Goal: Information Seeking & Learning: Learn about a topic

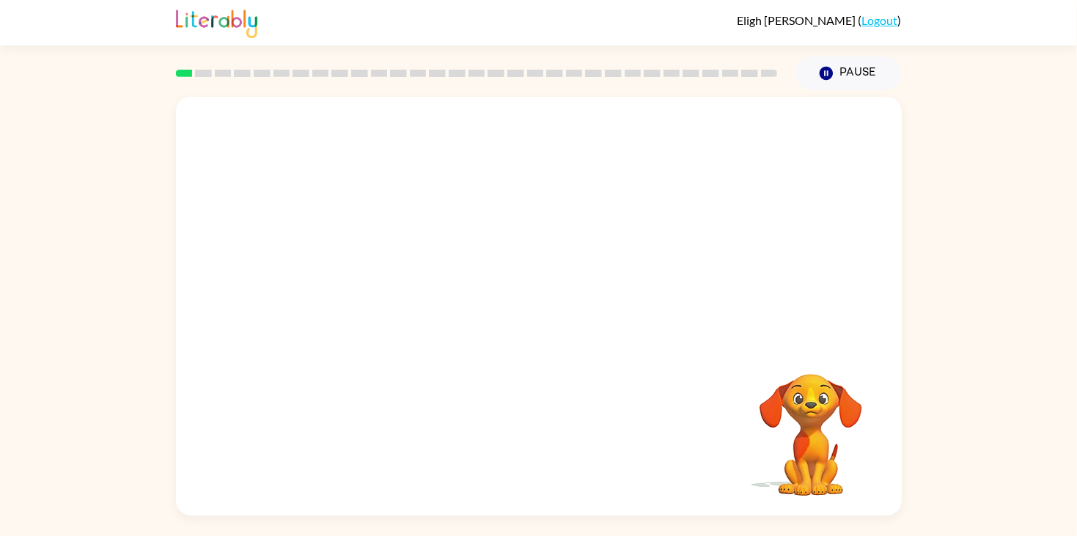
click at [375, 281] on video "Your browser must support playing .mp4 files to use Literably. Please try using…" at bounding box center [539, 220] width 726 height 246
click at [518, 303] on button "button" at bounding box center [539, 314] width 94 height 54
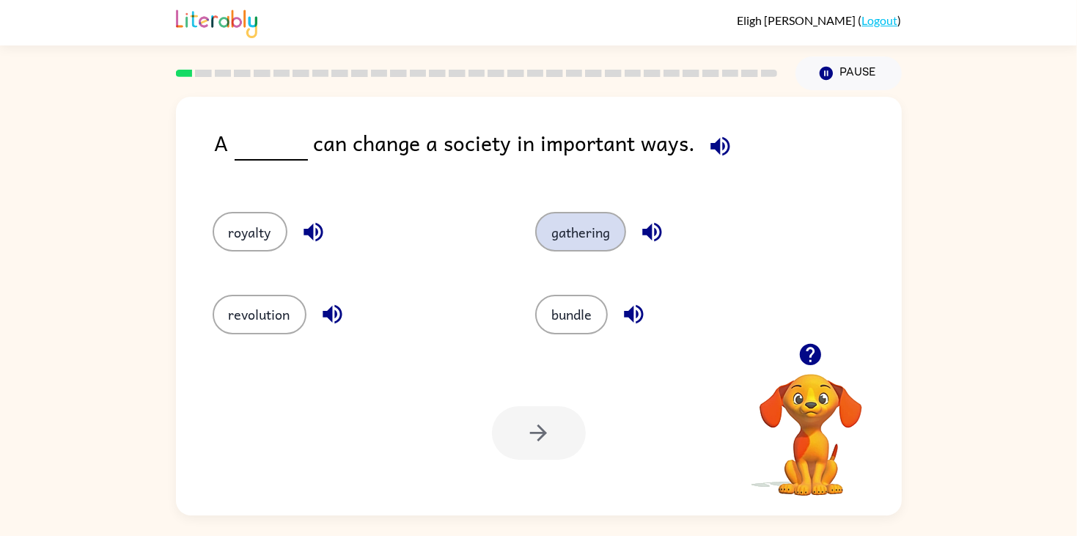
click at [614, 229] on button "gathering" at bounding box center [580, 232] width 91 height 40
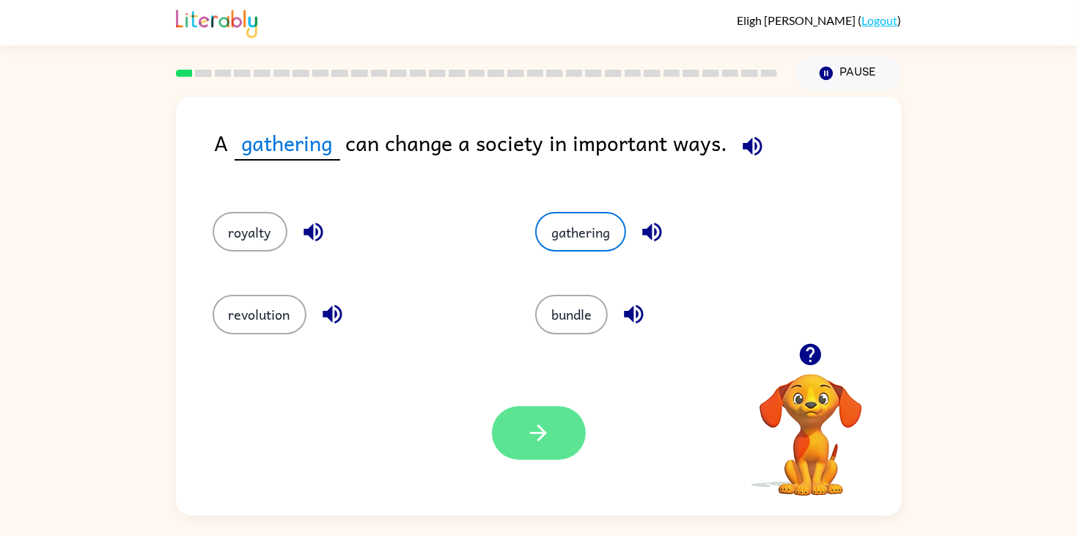
click at [520, 429] on button "button" at bounding box center [539, 433] width 94 height 54
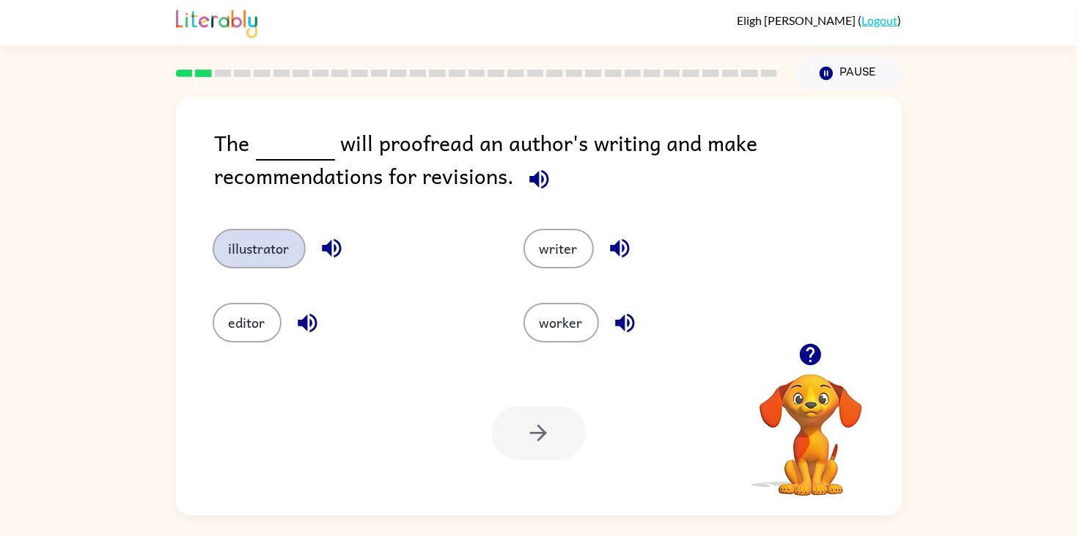
click at [249, 257] on button "illustrator" at bounding box center [259, 249] width 93 height 40
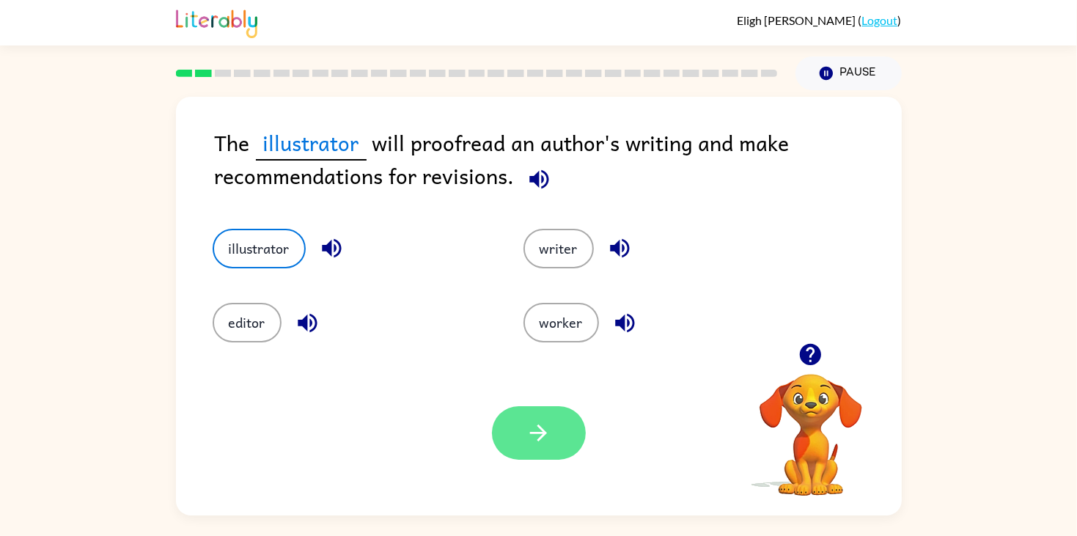
click at [540, 438] on icon "button" at bounding box center [538, 432] width 17 height 17
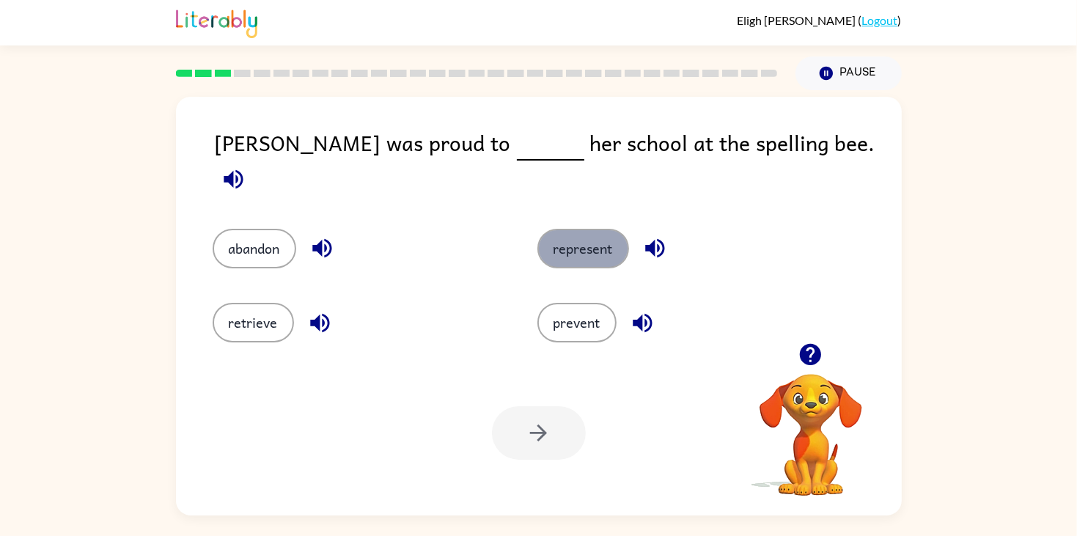
click at [576, 229] on button "represent" at bounding box center [583, 249] width 92 height 40
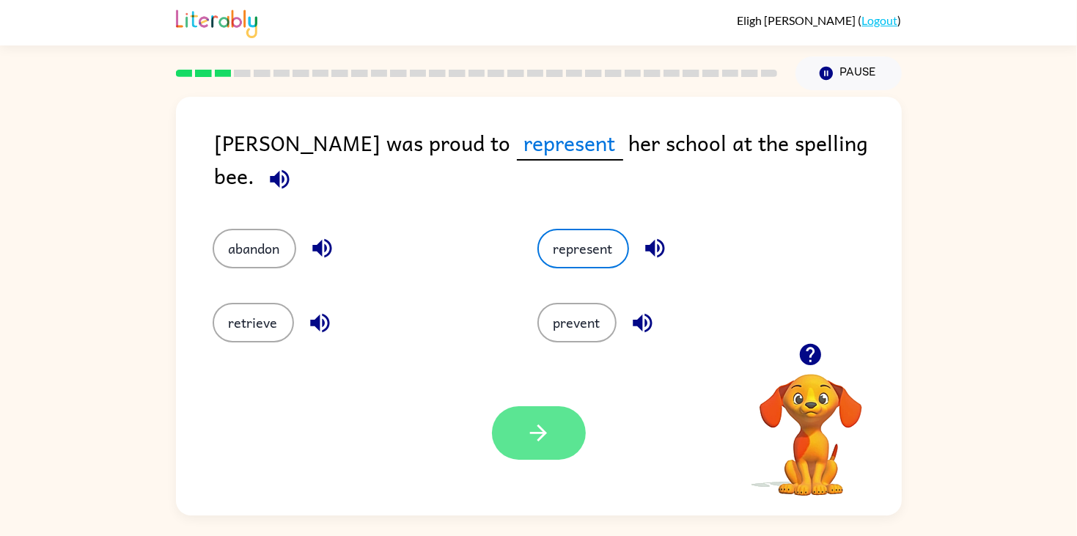
click at [557, 415] on button "button" at bounding box center [539, 433] width 94 height 54
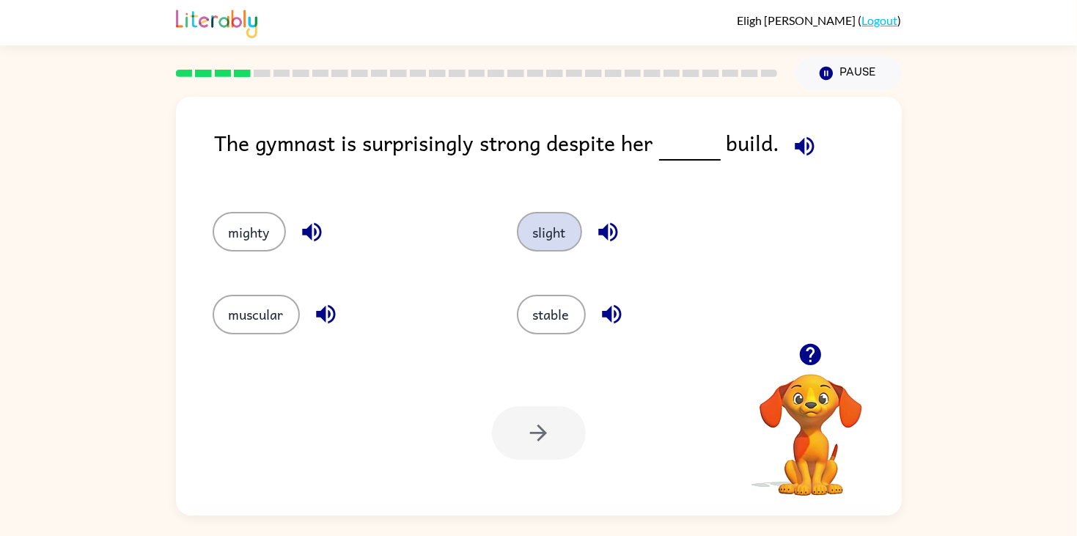
click at [545, 239] on button "slight" at bounding box center [549, 232] width 65 height 40
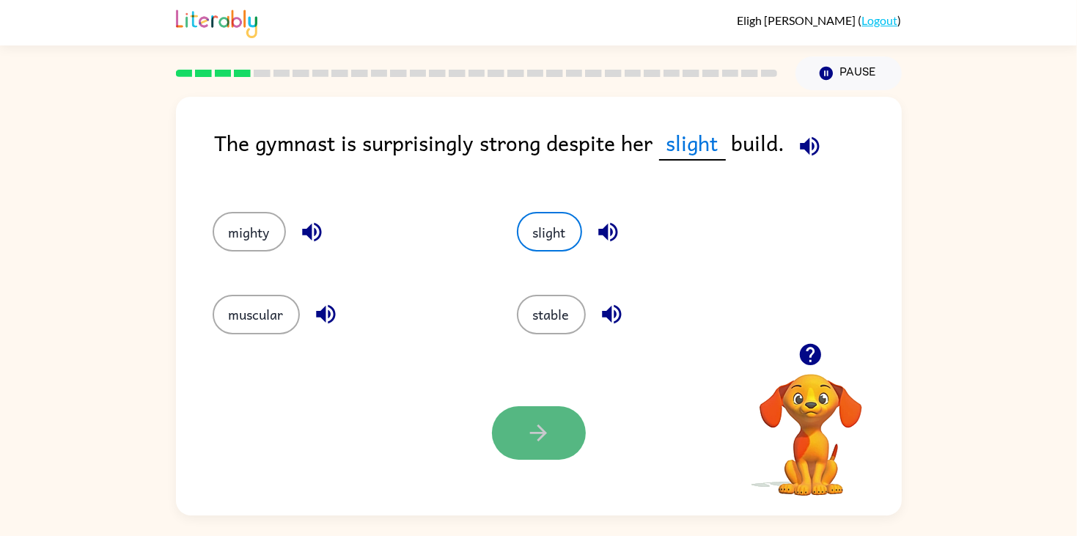
click at [554, 435] on button "button" at bounding box center [539, 433] width 94 height 54
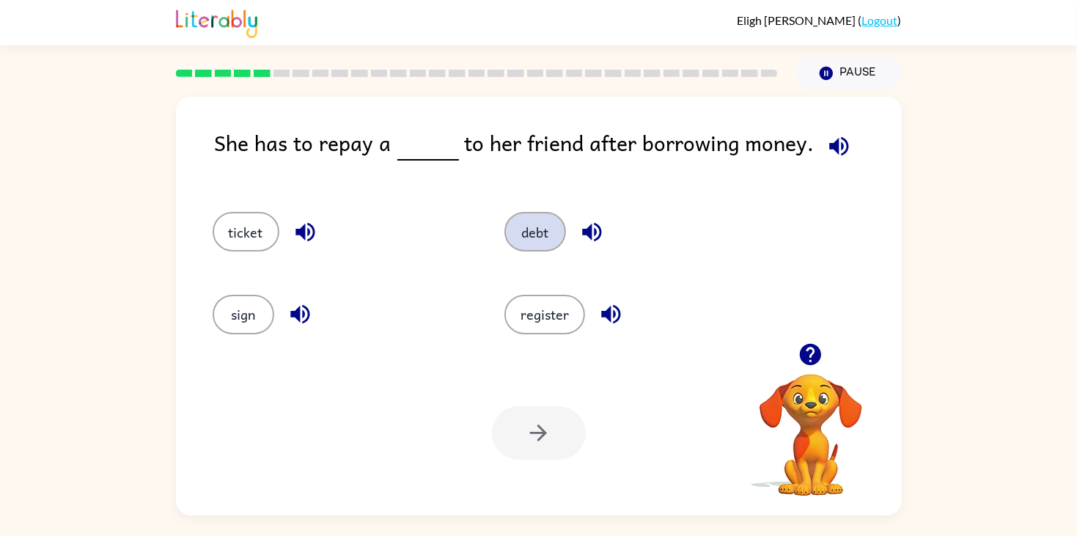
click at [521, 231] on button "debt" at bounding box center [535, 232] width 62 height 40
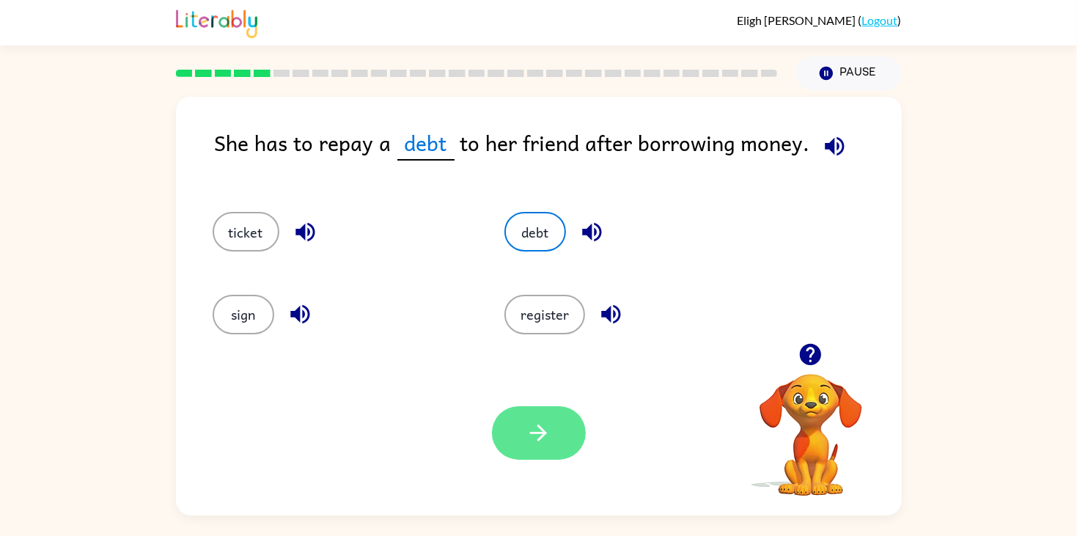
click at [559, 435] on button "button" at bounding box center [539, 433] width 94 height 54
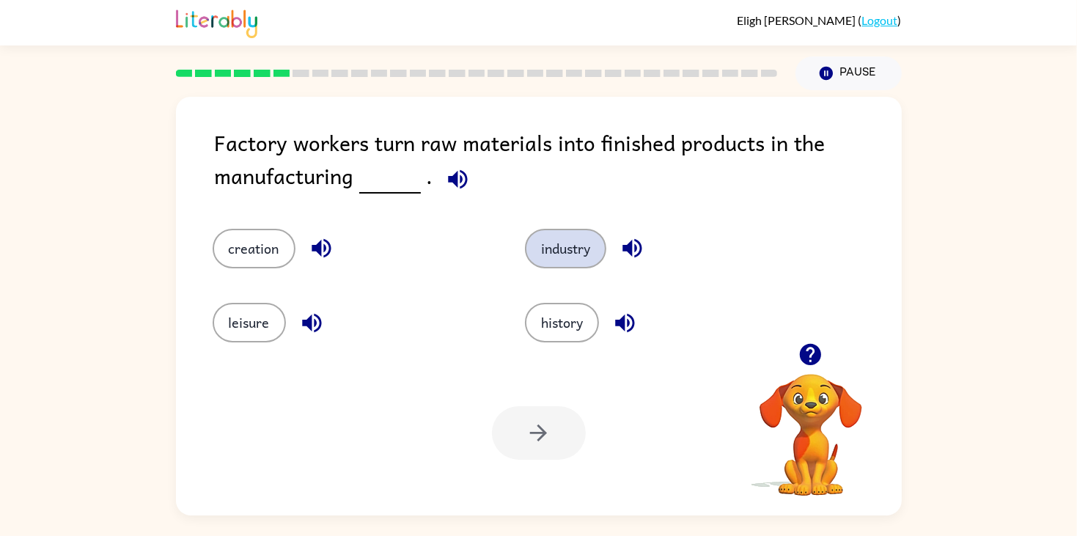
click at [558, 248] on button "industry" at bounding box center [565, 249] width 81 height 40
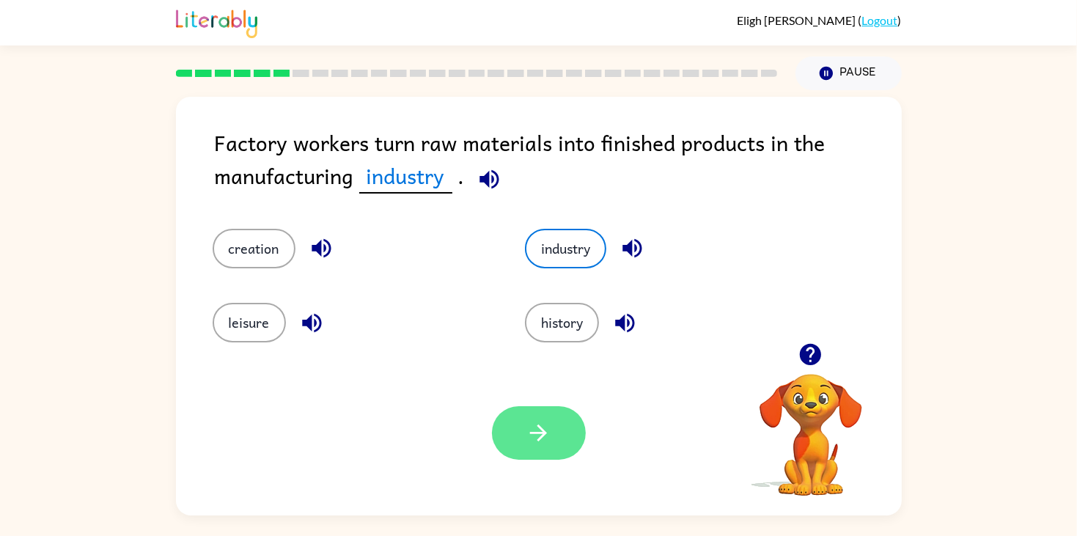
click at [530, 448] on button "button" at bounding box center [539, 433] width 94 height 54
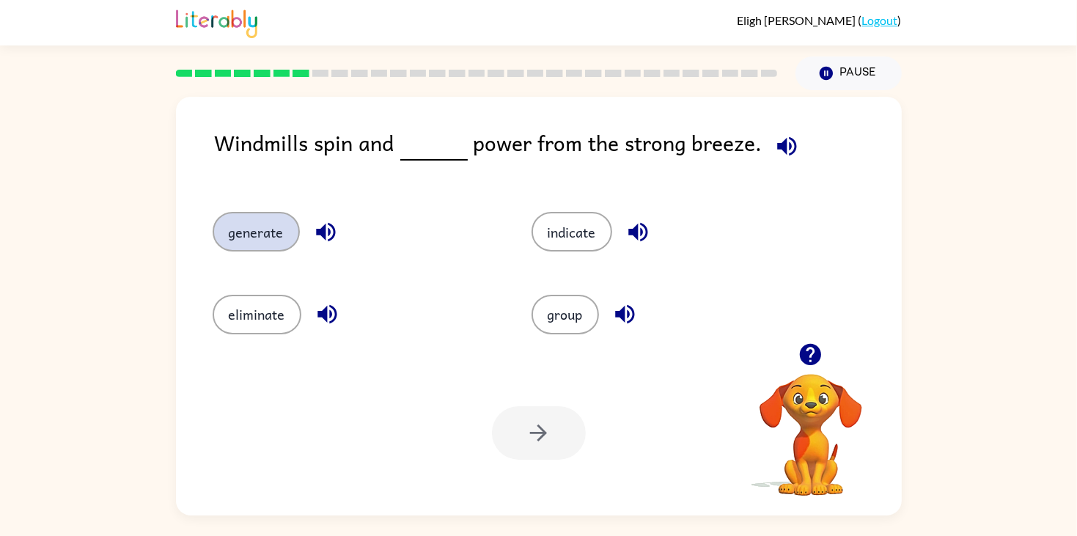
click at [264, 250] on button "generate" at bounding box center [256, 232] width 87 height 40
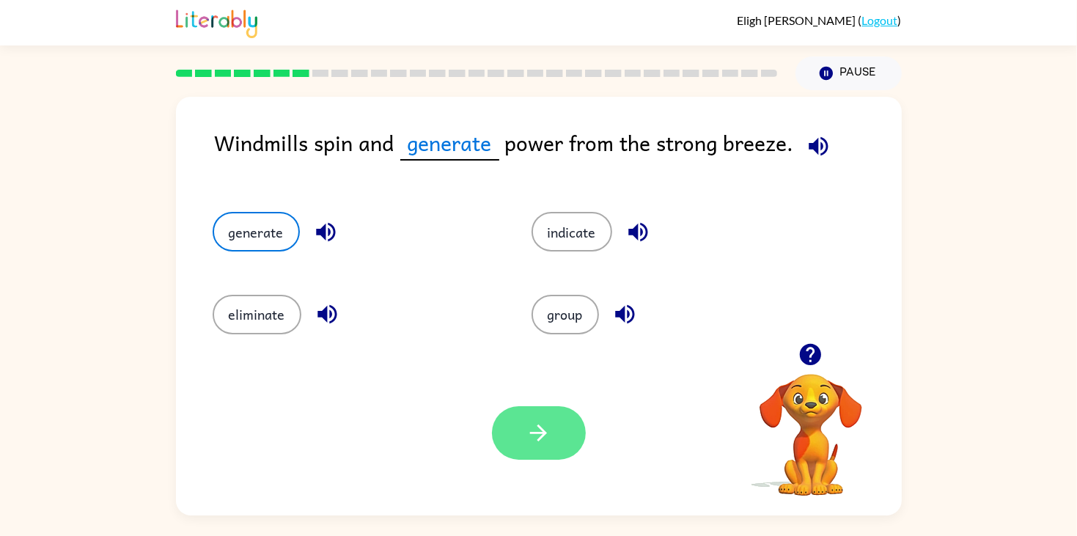
click at [552, 428] on button "button" at bounding box center [539, 433] width 94 height 54
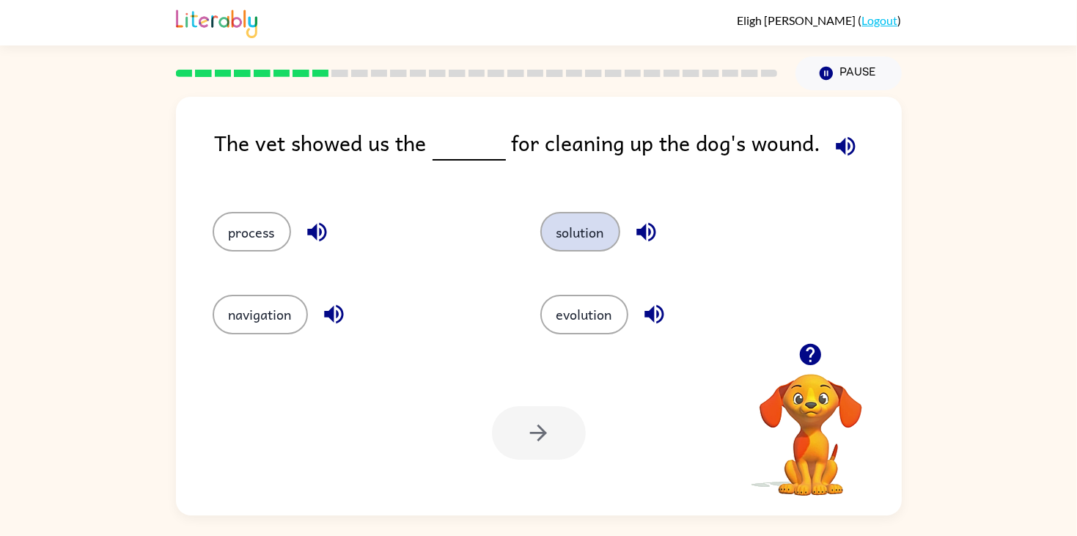
click at [557, 236] on button "solution" at bounding box center [580, 232] width 80 height 40
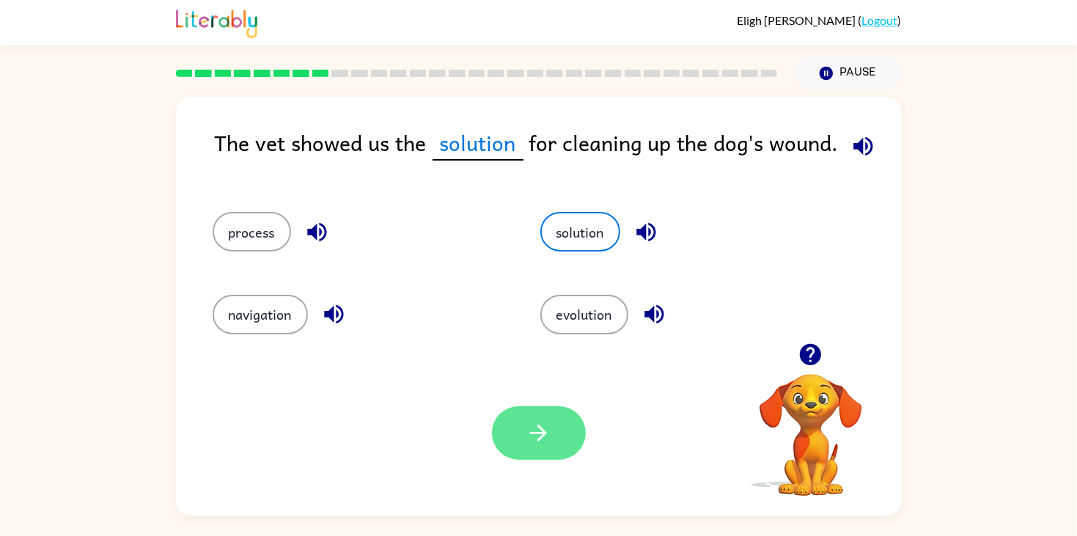
click at [543, 435] on icon "button" at bounding box center [538, 432] width 17 height 17
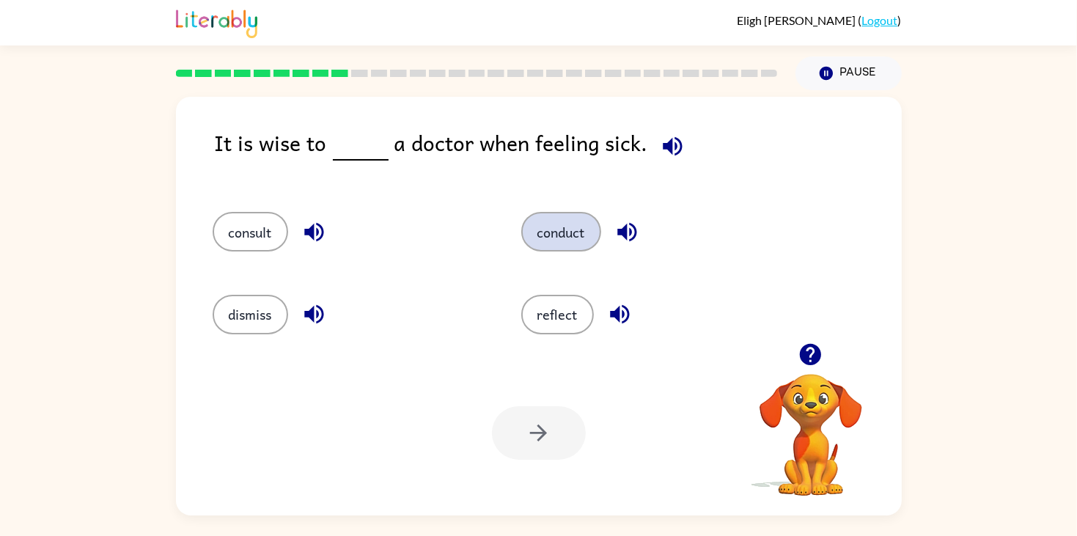
click at [566, 240] on button "conduct" at bounding box center [561, 232] width 80 height 40
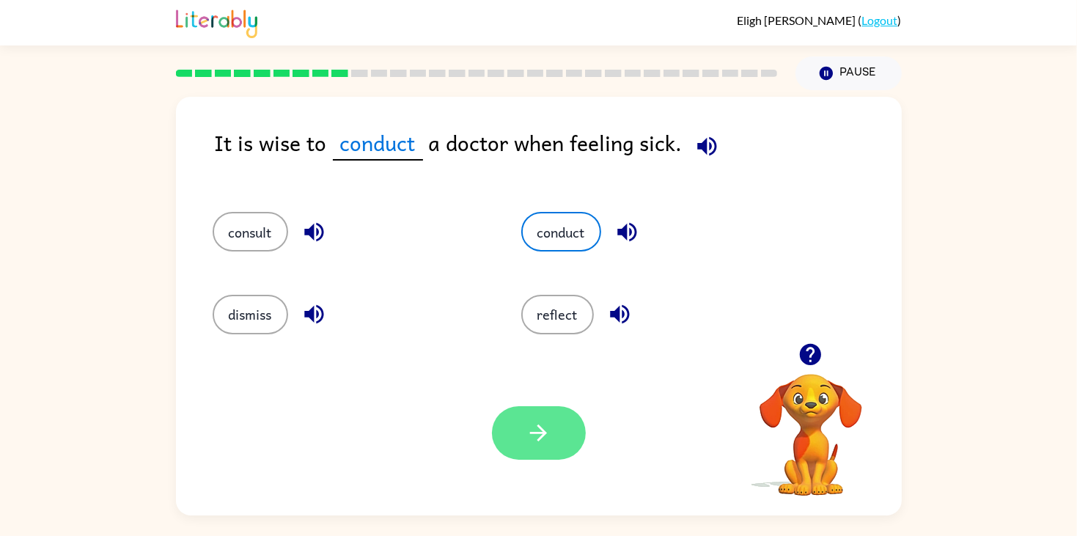
click at [540, 430] on icon "button" at bounding box center [539, 433] width 26 height 26
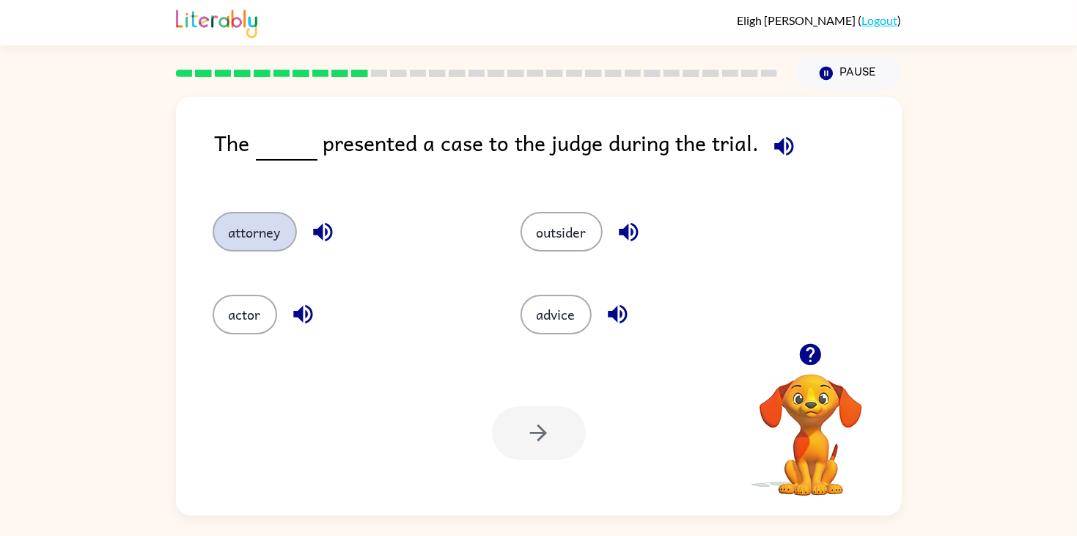
click at [237, 232] on button "attorney" at bounding box center [255, 232] width 84 height 40
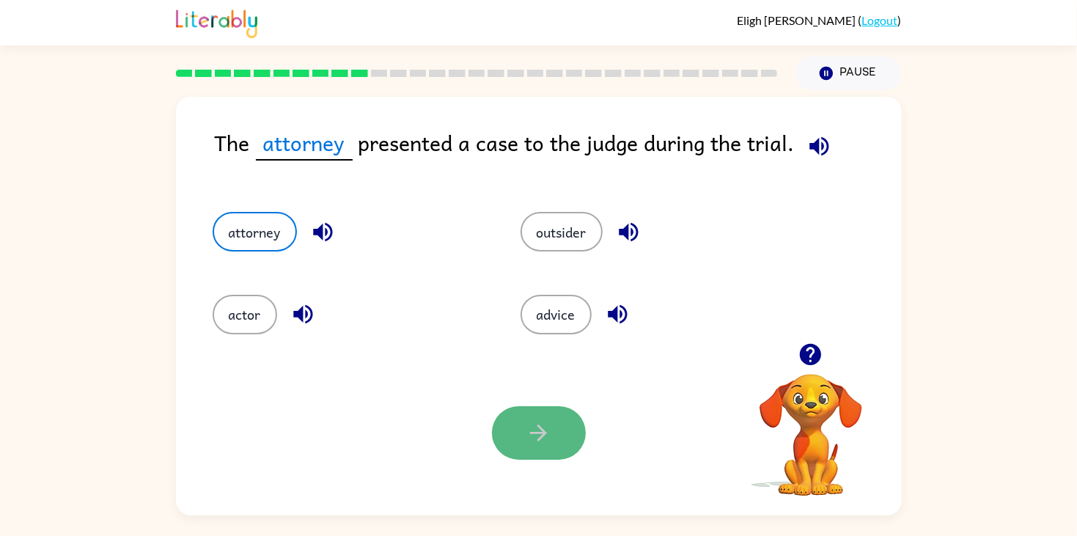
click at [526, 430] on icon "button" at bounding box center [539, 433] width 26 height 26
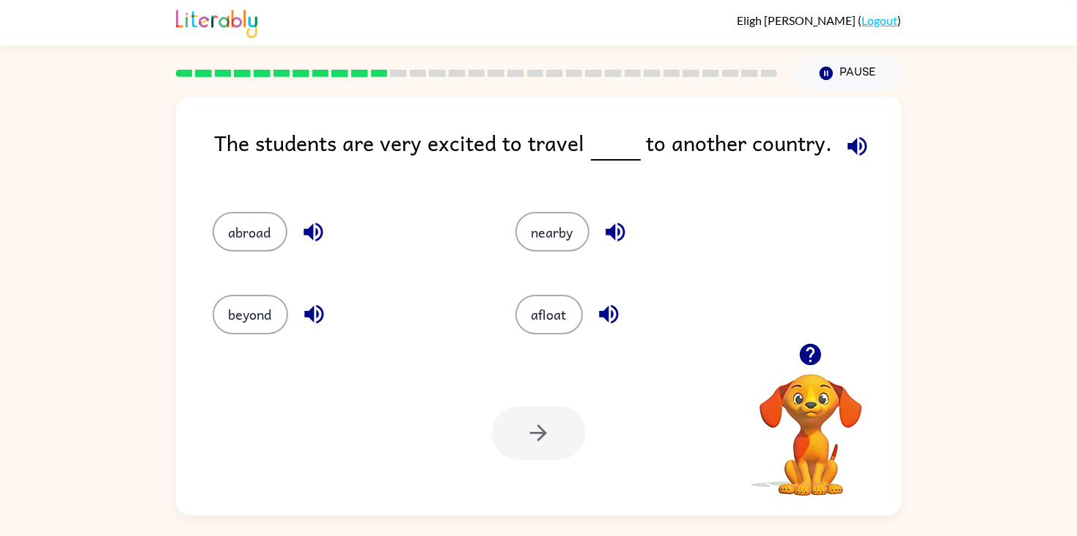
click at [555, 203] on div "nearby" at bounding box center [638, 225] width 303 height 82
click at [267, 317] on button "beyond" at bounding box center [250, 315] width 75 height 40
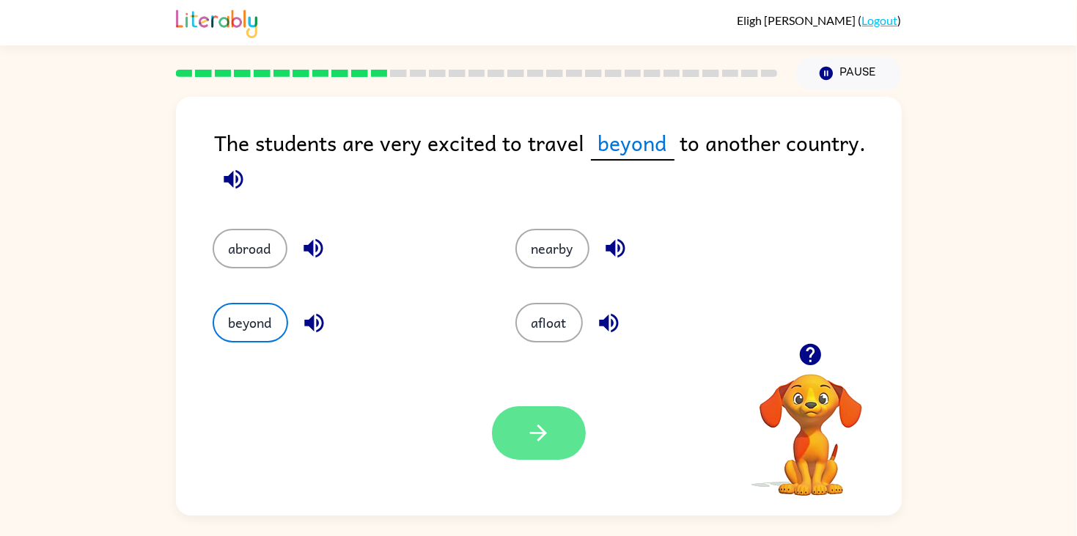
click at [553, 446] on button "button" at bounding box center [539, 433] width 94 height 54
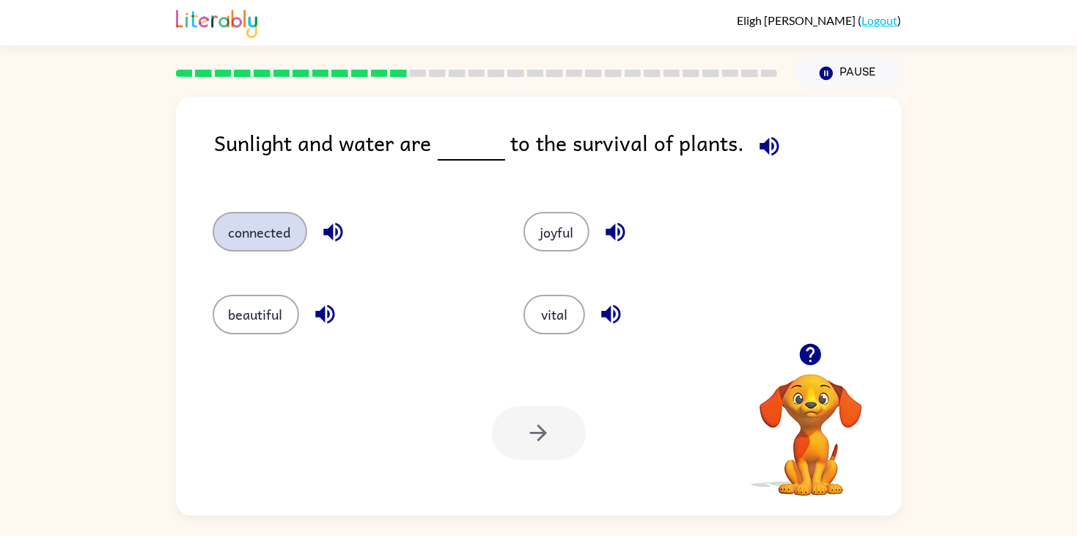
click at [227, 225] on button "connected" at bounding box center [260, 232] width 95 height 40
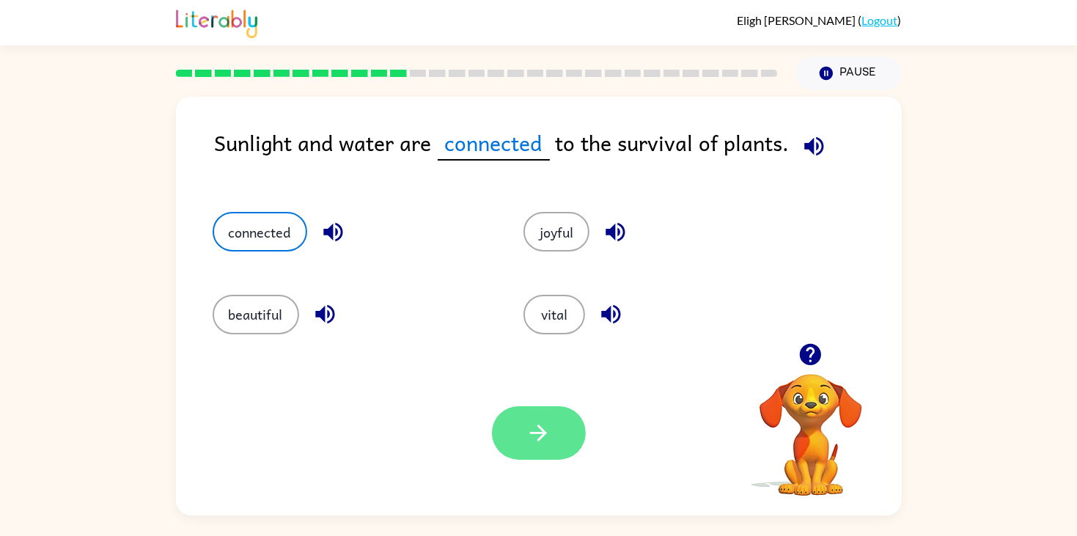
click at [531, 443] on icon "button" at bounding box center [539, 433] width 26 height 26
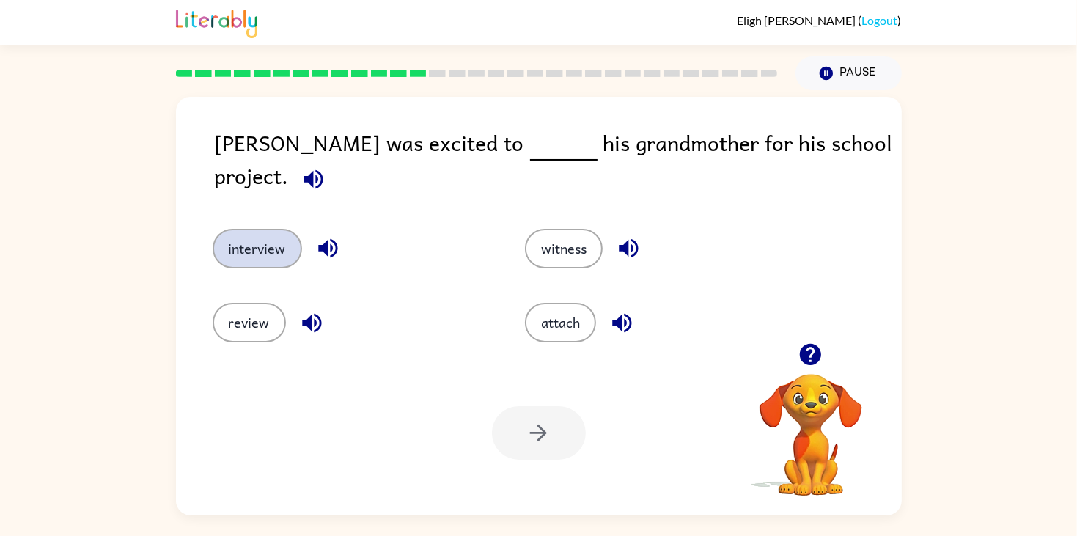
click at [238, 233] on button "interview" at bounding box center [257, 249] width 89 height 40
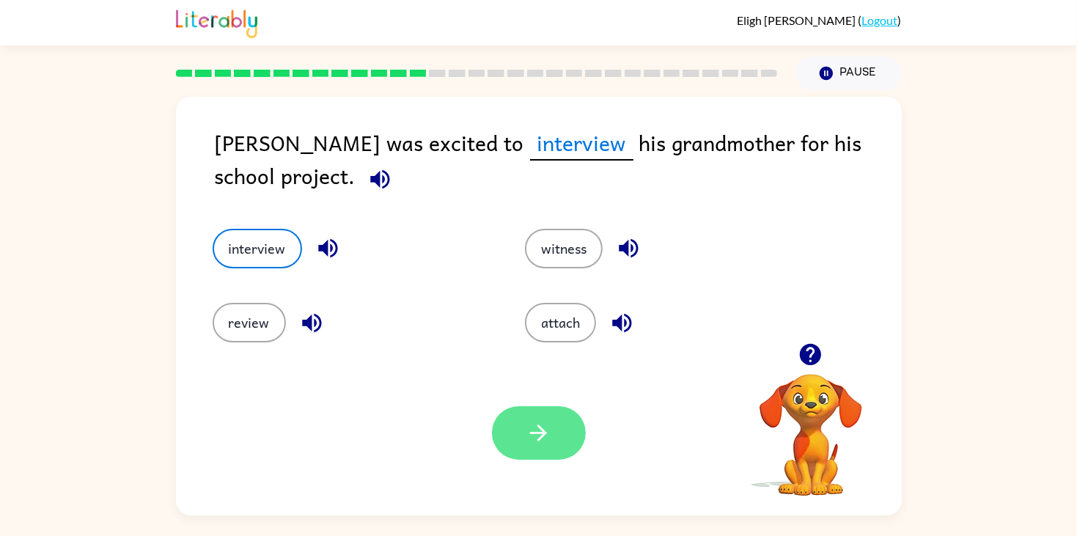
click at [570, 434] on button "button" at bounding box center [539, 433] width 94 height 54
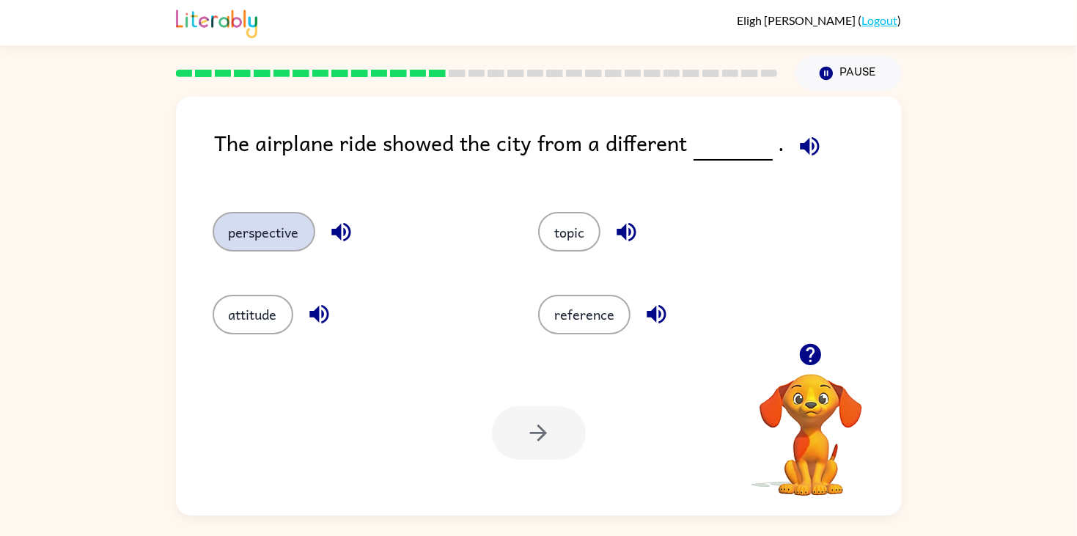
click at [257, 240] on button "perspective" at bounding box center [264, 232] width 103 height 40
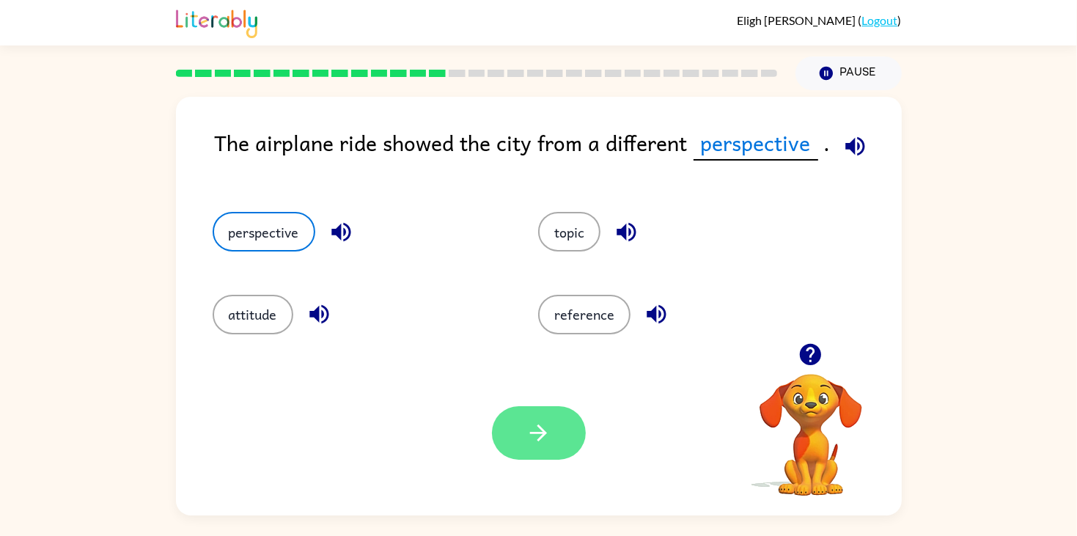
click at [555, 441] on button "button" at bounding box center [539, 433] width 94 height 54
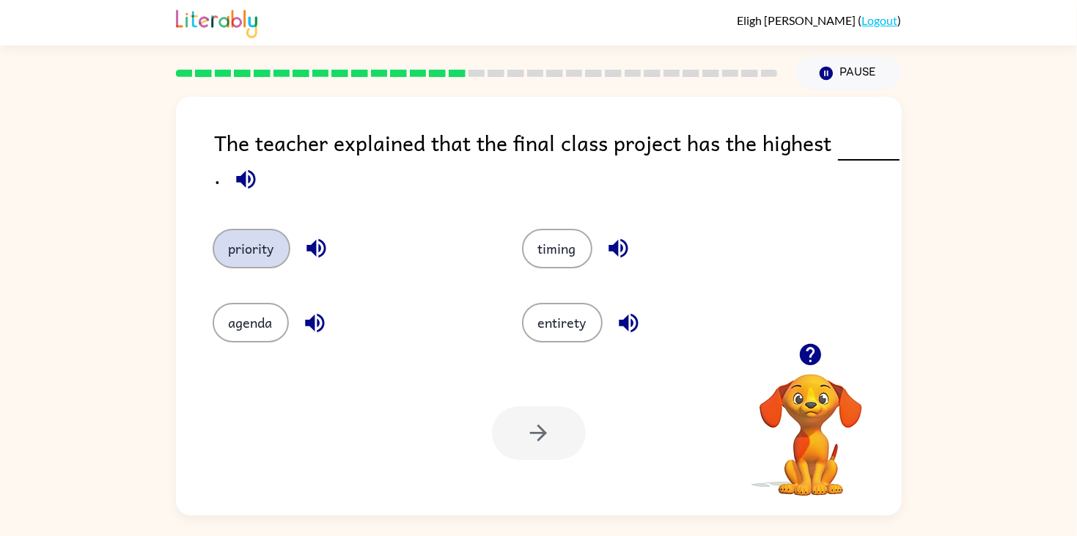
click at [277, 257] on button "priority" at bounding box center [252, 249] width 78 height 40
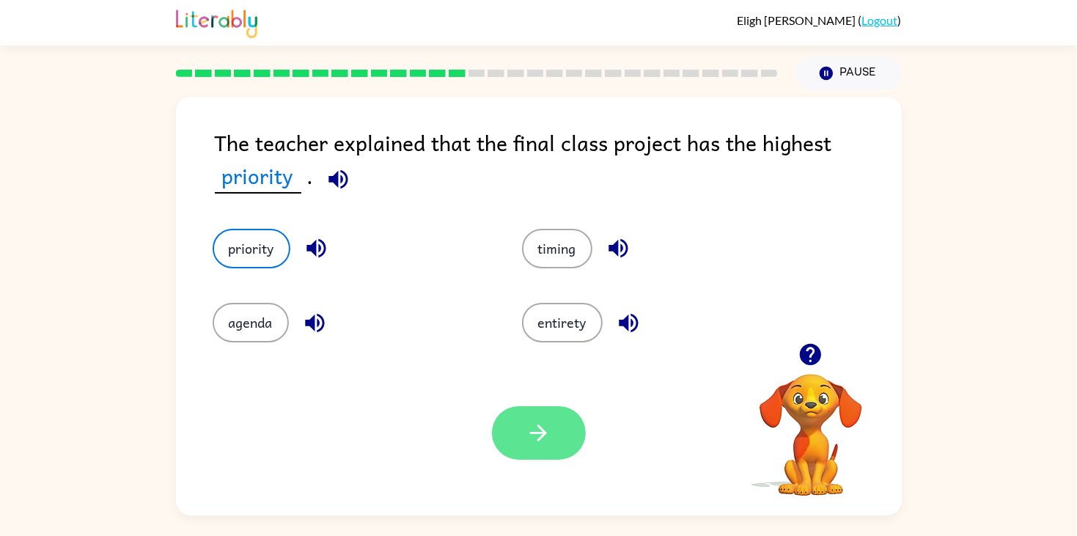
click at [543, 429] on icon "button" at bounding box center [538, 432] width 17 height 17
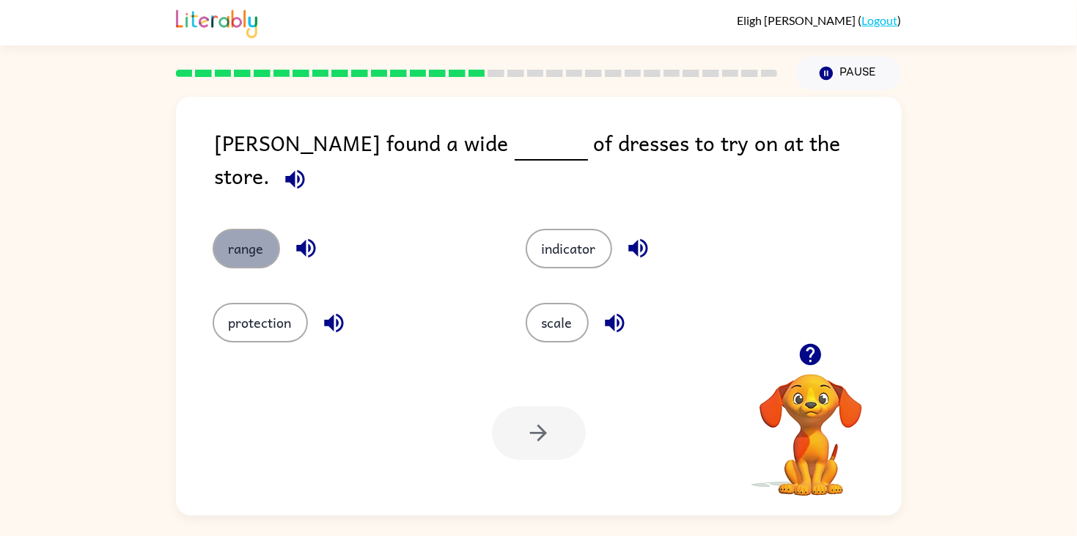
click at [232, 242] on button "range" at bounding box center [246, 249] width 67 height 40
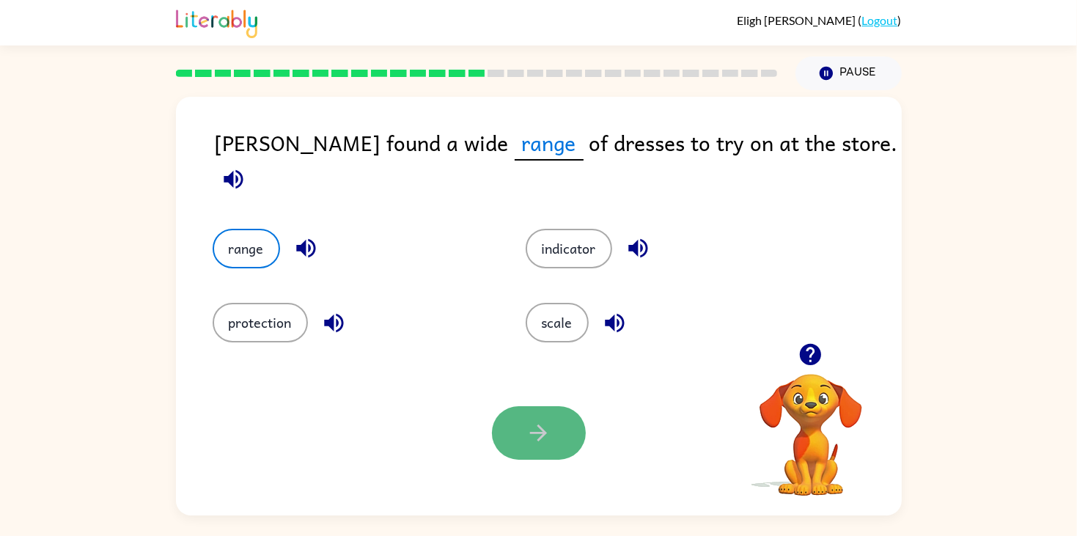
click at [535, 413] on button "button" at bounding box center [539, 433] width 94 height 54
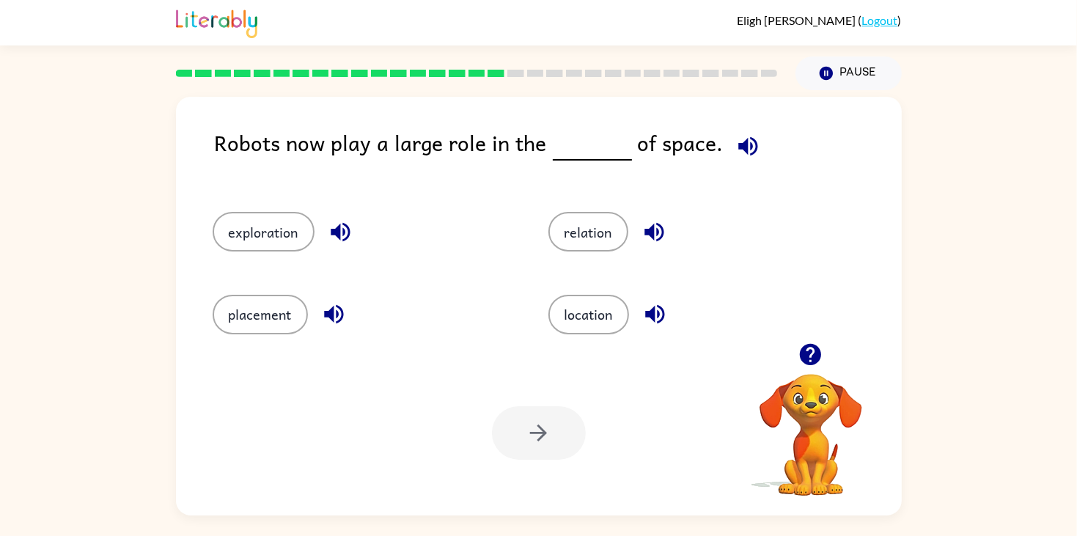
click at [240, 206] on div "exploration" at bounding box center [353, 225] width 336 height 82
click at [246, 219] on button "exploration" at bounding box center [264, 232] width 102 height 40
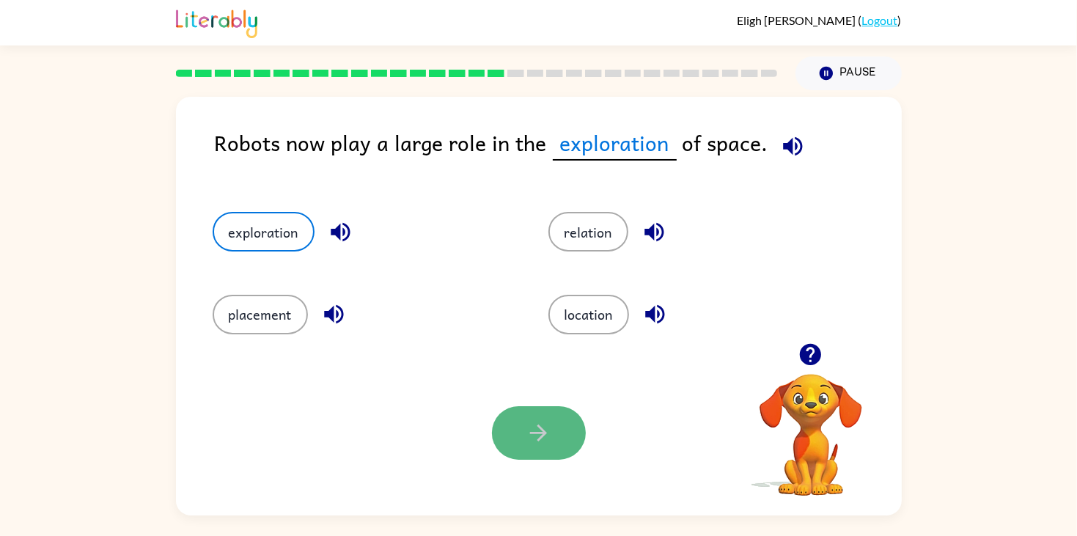
click at [526, 429] on icon "button" at bounding box center [539, 433] width 26 height 26
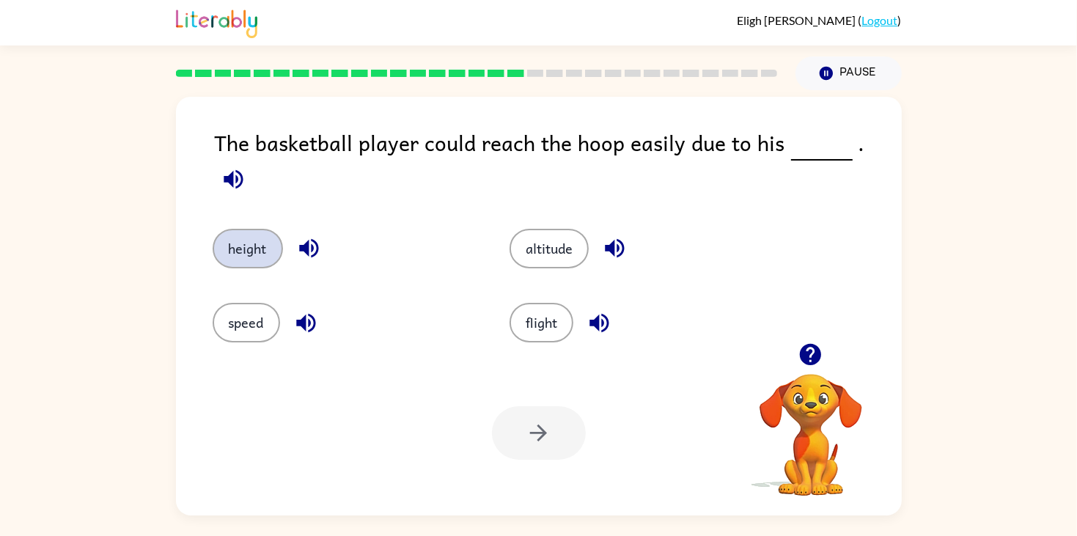
click at [249, 229] on button "height" at bounding box center [248, 249] width 70 height 40
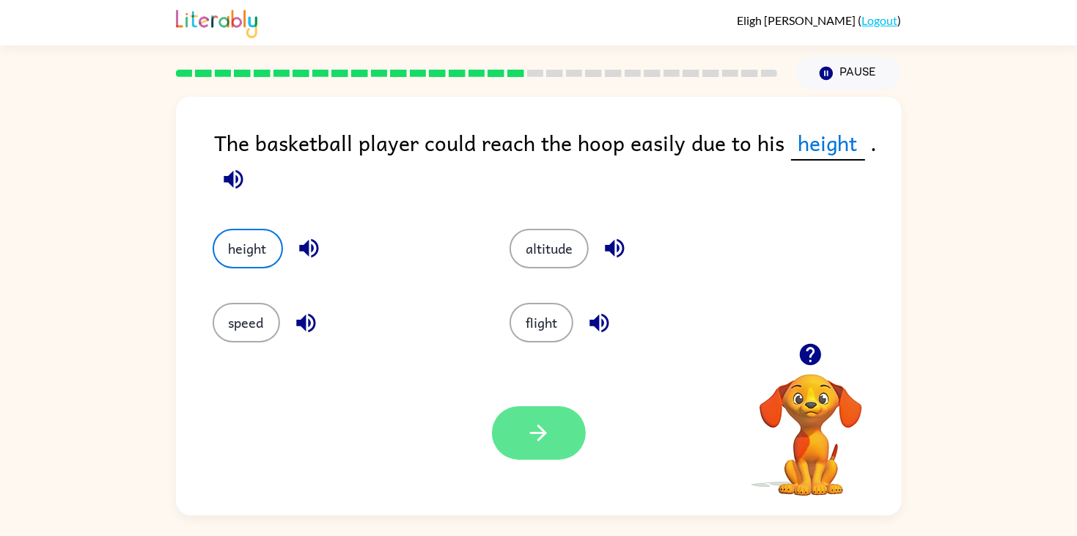
click at [545, 437] on icon "button" at bounding box center [539, 433] width 26 height 26
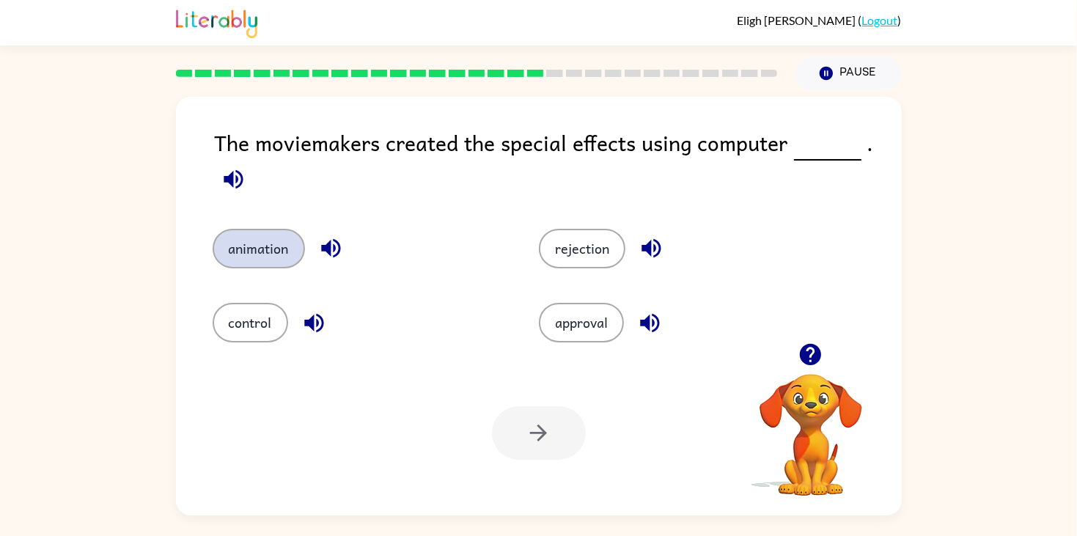
click at [268, 242] on button "animation" at bounding box center [259, 249] width 92 height 40
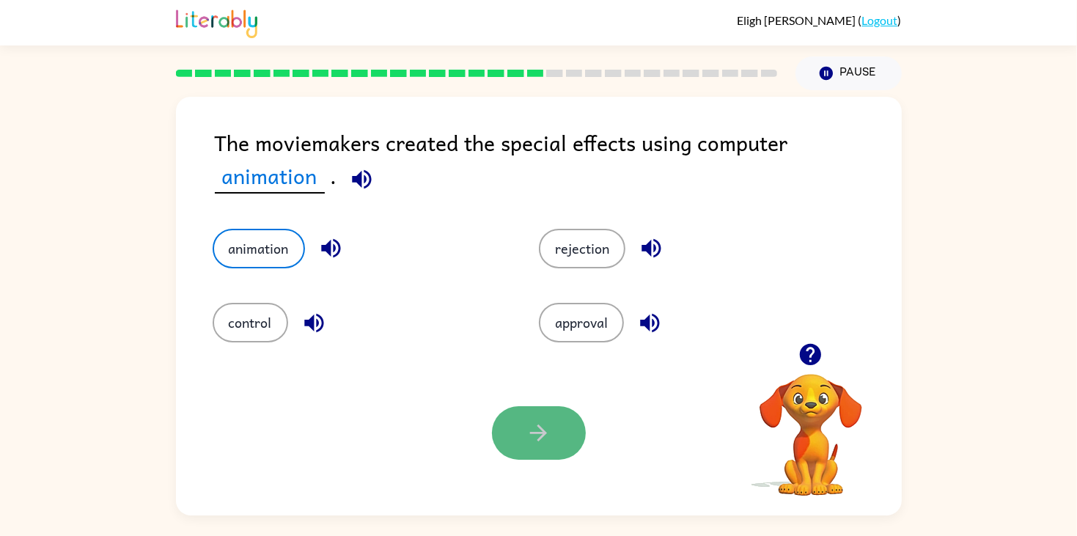
click at [537, 454] on button "button" at bounding box center [539, 433] width 94 height 54
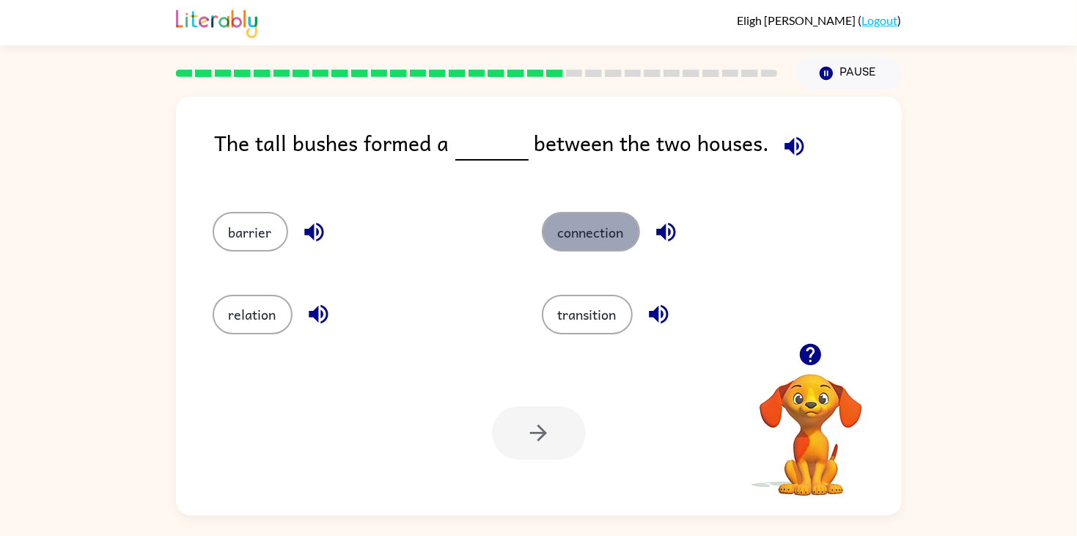
click at [572, 236] on button "connection" at bounding box center [591, 232] width 98 height 40
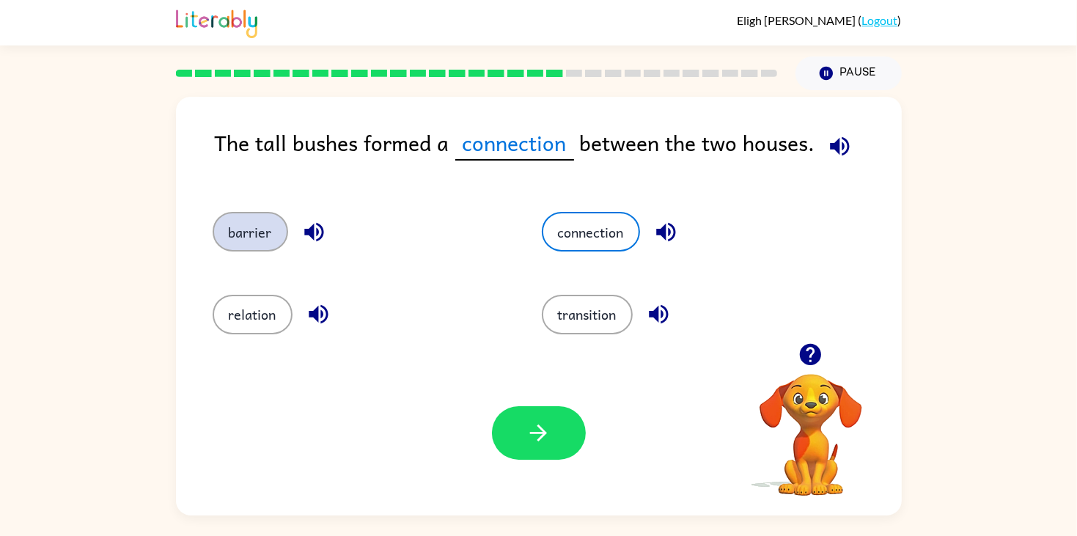
click at [272, 237] on button "barrier" at bounding box center [250, 232] width 75 height 40
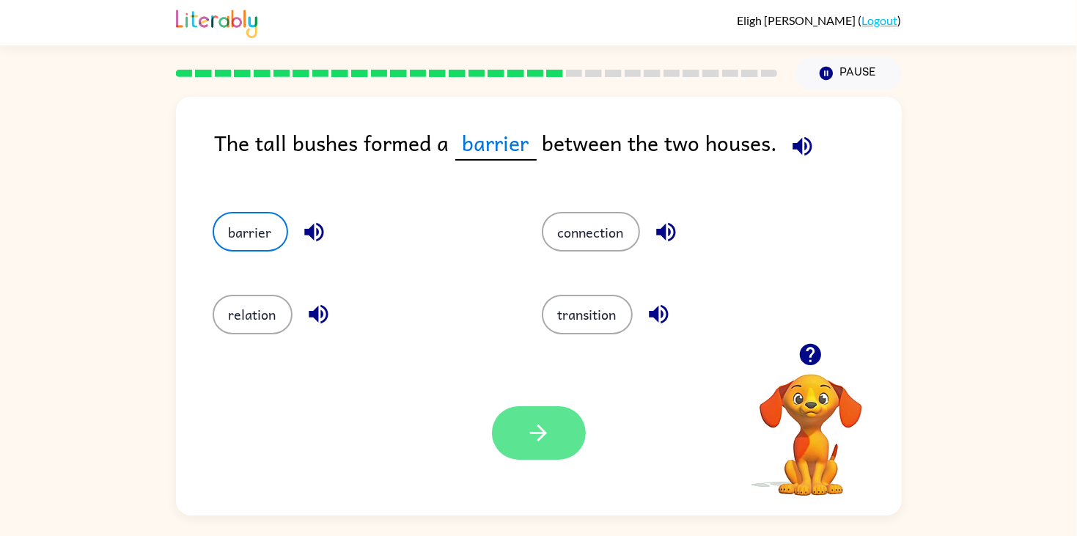
click at [562, 438] on button "button" at bounding box center [539, 433] width 94 height 54
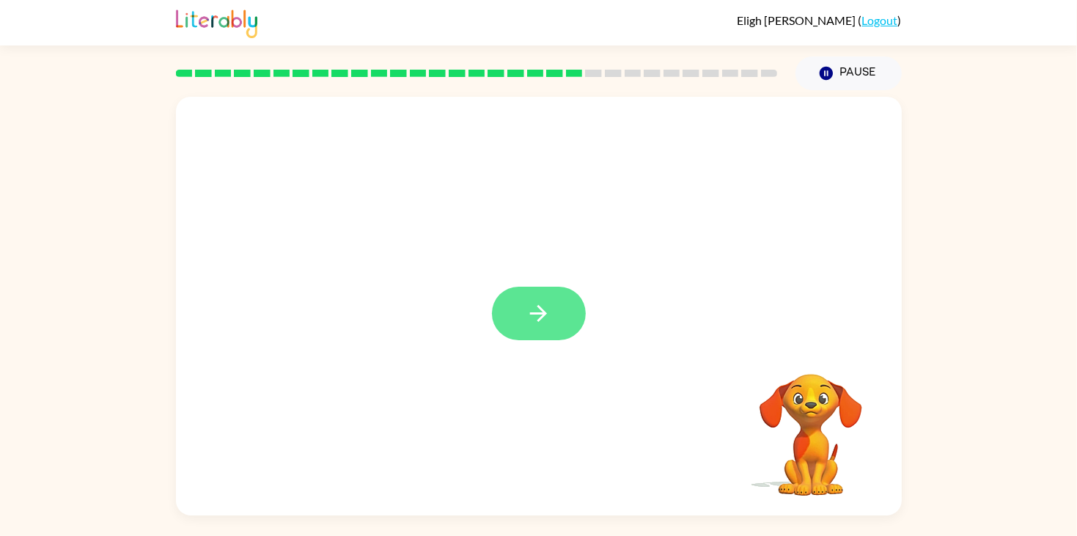
click at [547, 336] on button "button" at bounding box center [539, 314] width 94 height 54
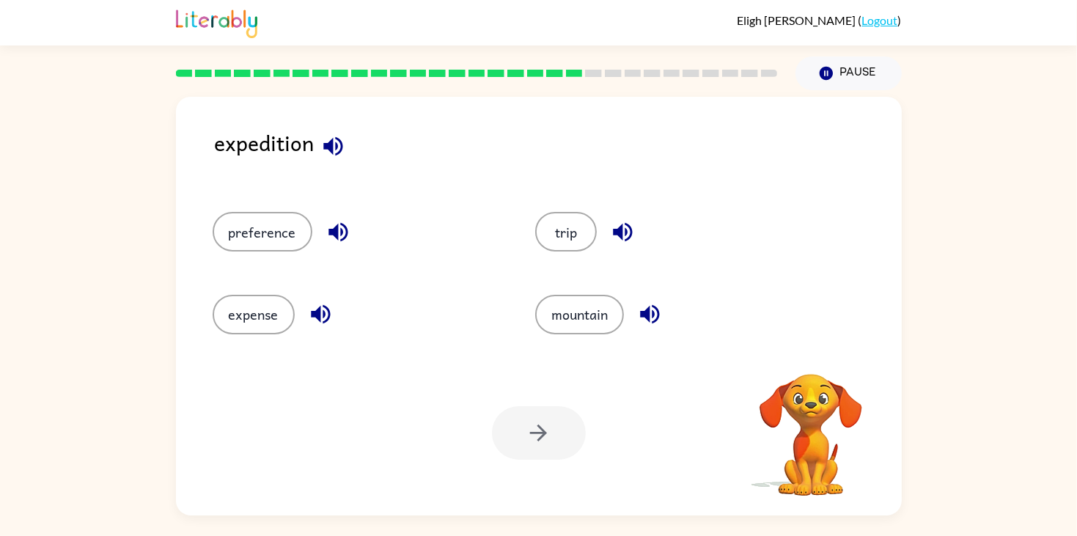
click at [366, 106] on div "expedition preference trip expense mountain Your browser must support playing .…" at bounding box center [539, 306] width 726 height 419
click at [342, 139] on icon "button" at bounding box center [333, 146] width 26 height 26
click at [262, 240] on button "preference" at bounding box center [263, 232] width 100 height 40
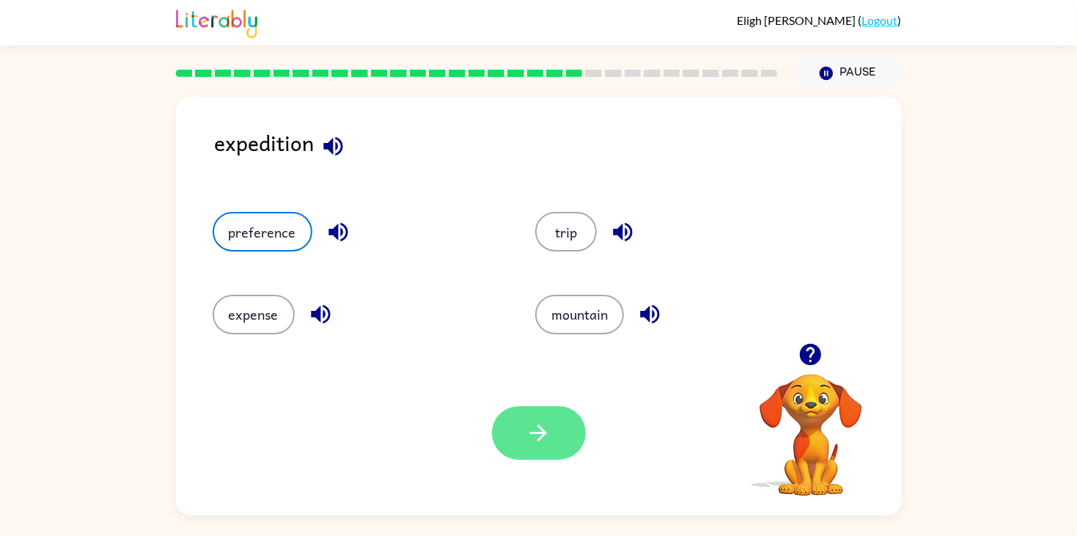
click at [572, 436] on button "button" at bounding box center [539, 433] width 94 height 54
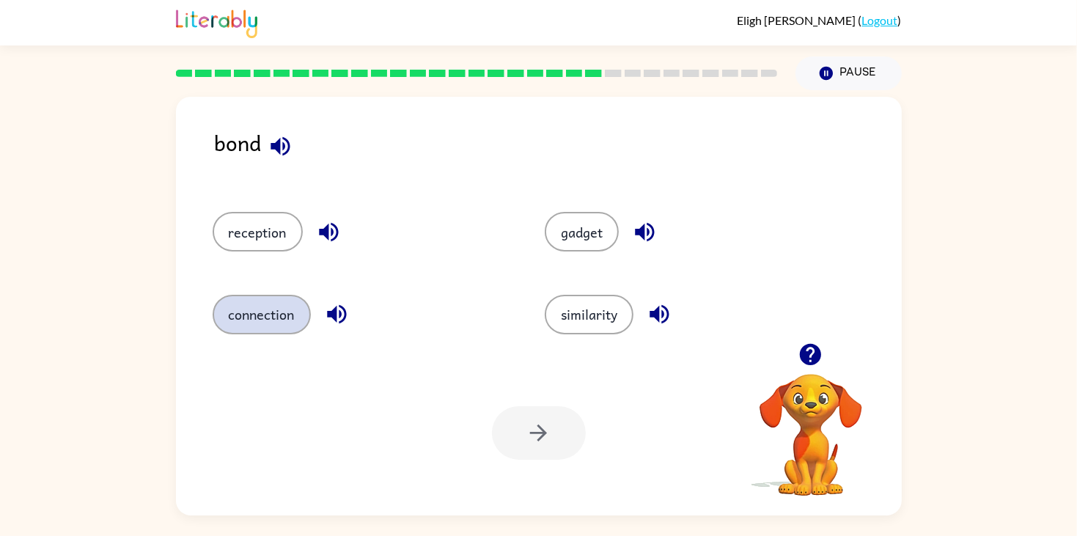
click at [276, 303] on button "connection" at bounding box center [262, 315] width 98 height 40
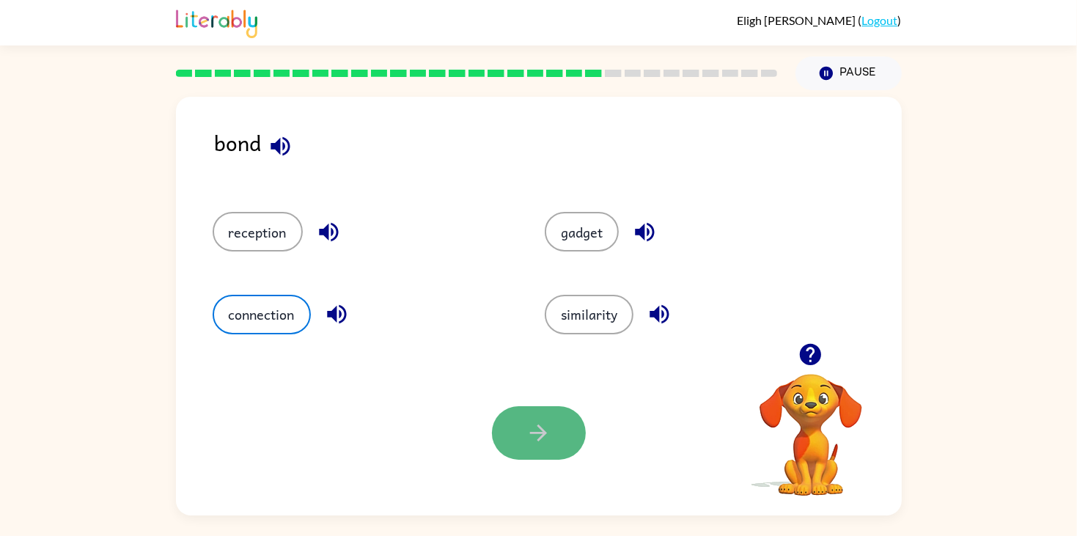
click at [520, 420] on button "button" at bounding box center [539, 433] width 94 height 54
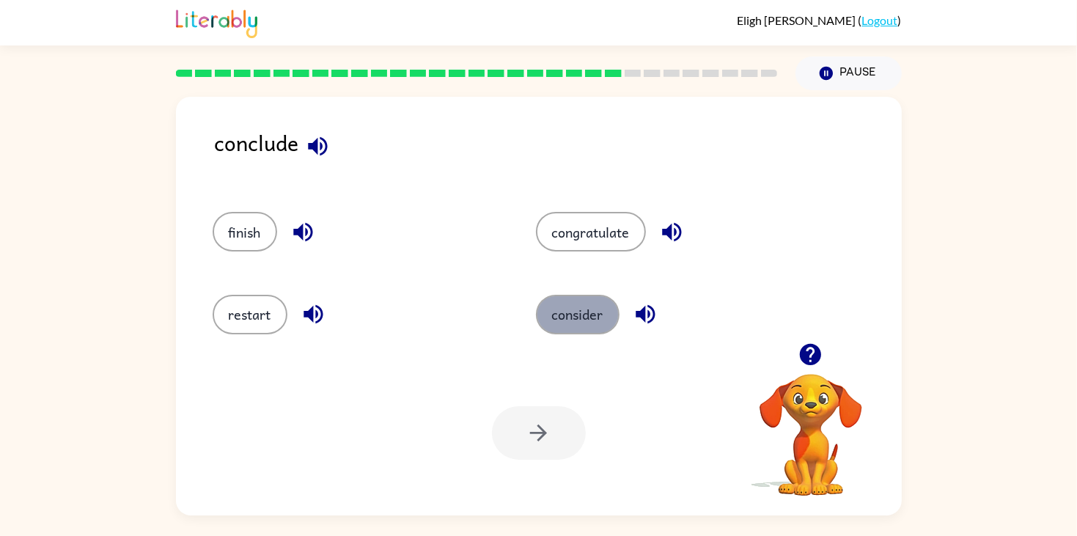
click at [558, 325] on button "consider" at bounding box center [578, 315] width 84 height 40
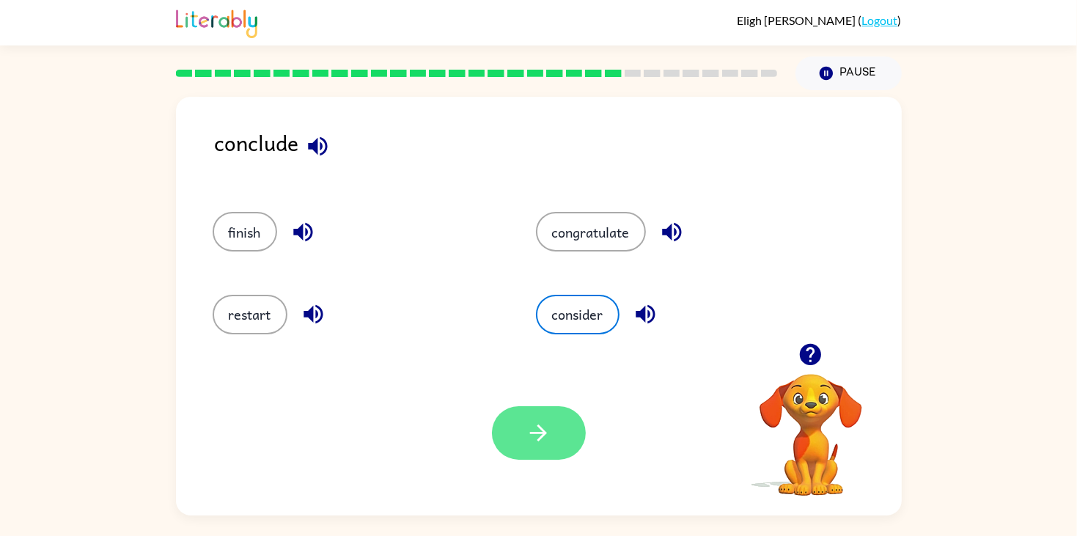
click at [548, 418] on button "button" at bounding box center [539, 433] width 94 height 54
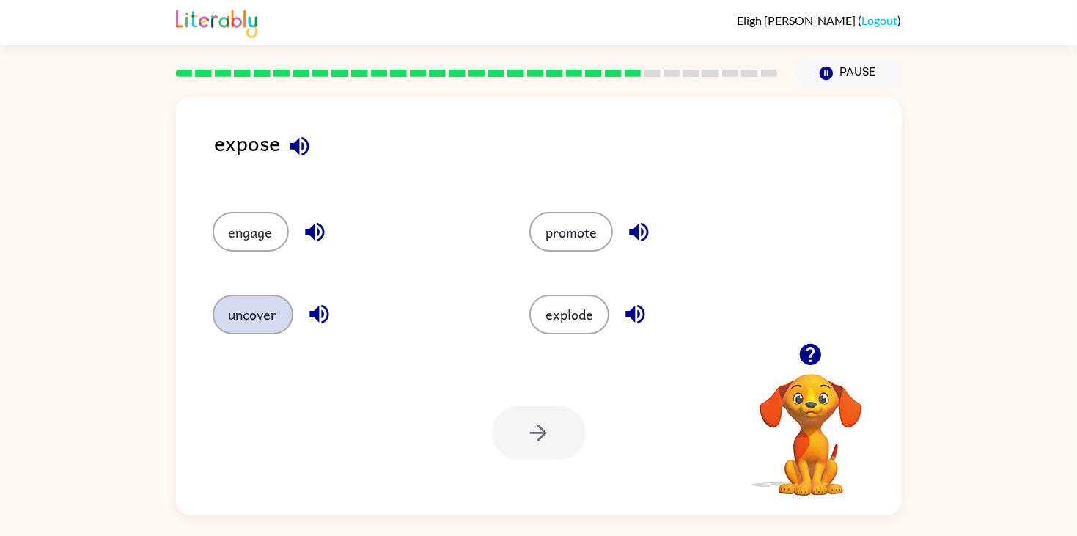
click at [229, 325] on button "uncover" at bounding box center [253, 315] width 81 height 40
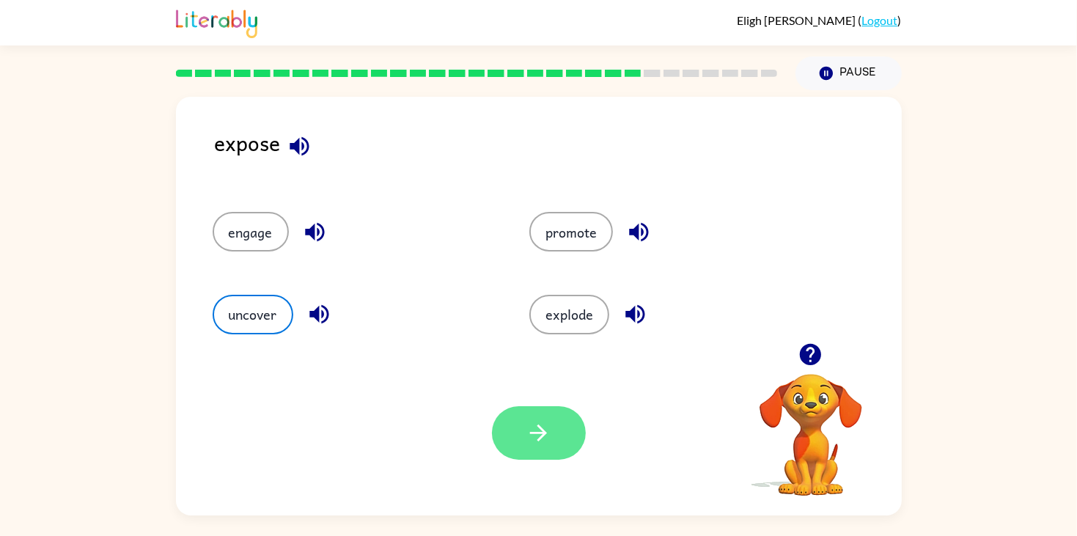
click at [528, 427] on icon "button" at bounding box center [539, 433] width 26 height 26
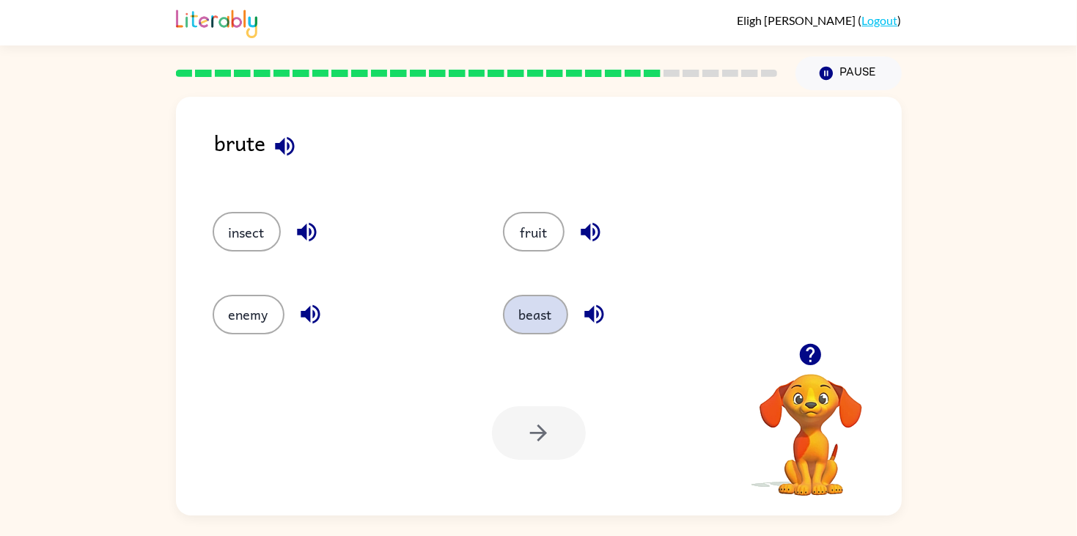
click at [544, 315] on button "beast" at bounding box center [535, 315] width 65 height 40
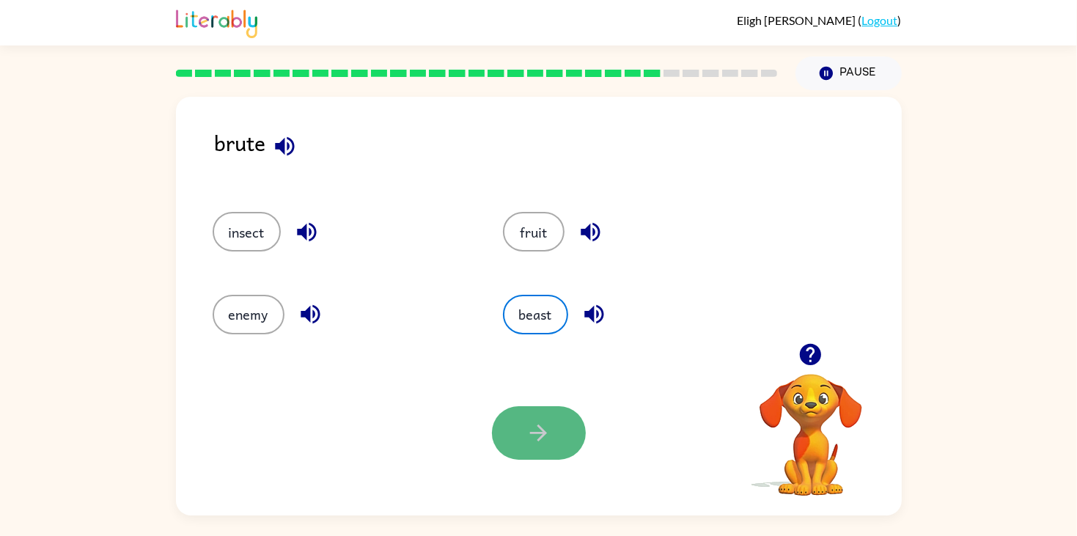
click at [567, 413] on button "button" at bounding box center [539, 433] width 94 height 54
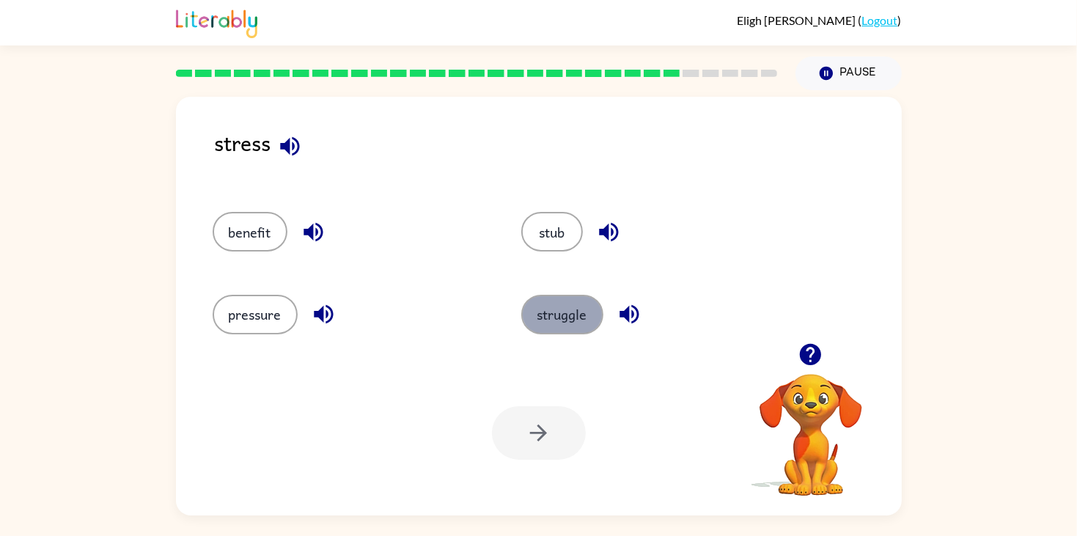
click at [553, 331] on button "struggle" at bounding box center [562, 315] width 82 height 40
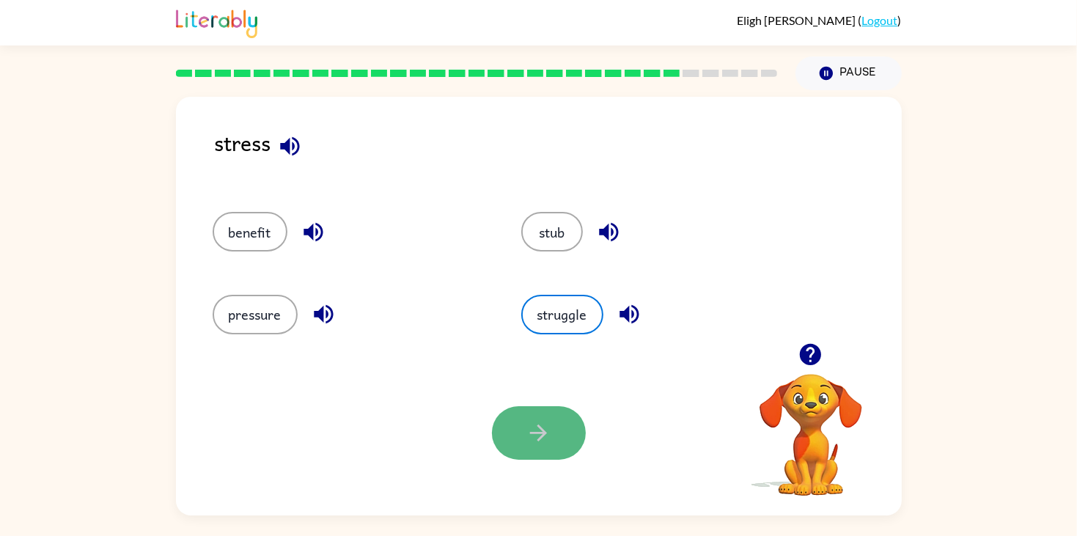
click at [537, 423] on icon "button" at bounding box center [539, 433] width 26 height 26
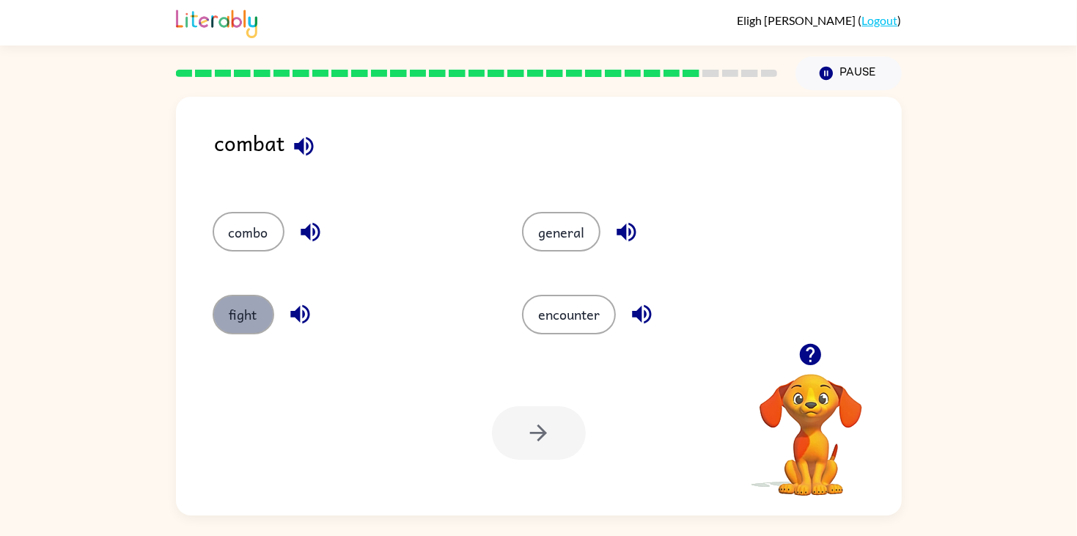
click at [221, 328] on button "fight" at bounding box center [244, 315] width 62 height 40
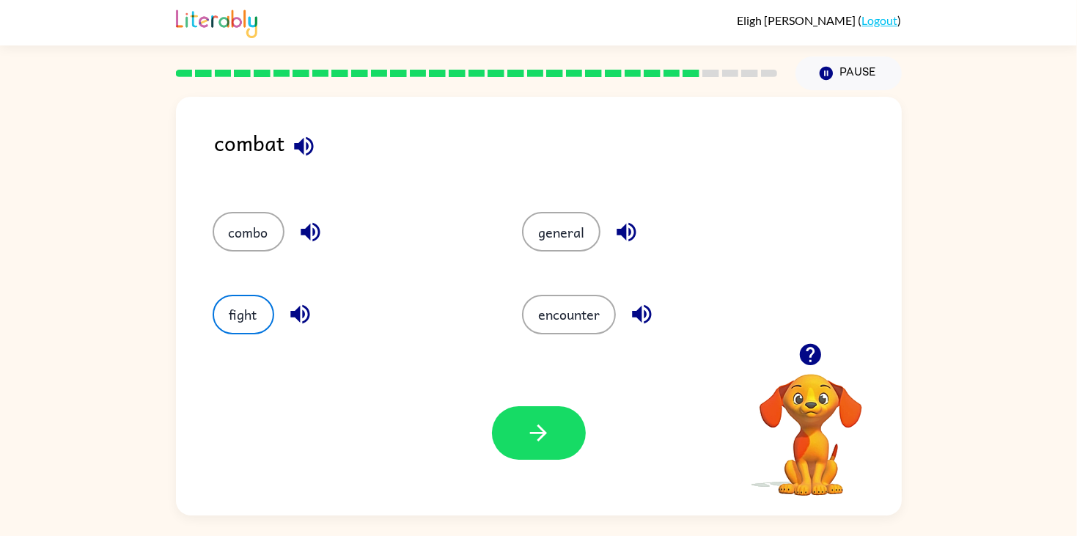
click at [539, 460] on div "Your browser must support playing .mp4 files to use Literably. Please try using…" at bounding box center [539, 432] width 726 height 165
click at [541, 409] on button "button" at bounding box center [539, 433] width 94 height 54
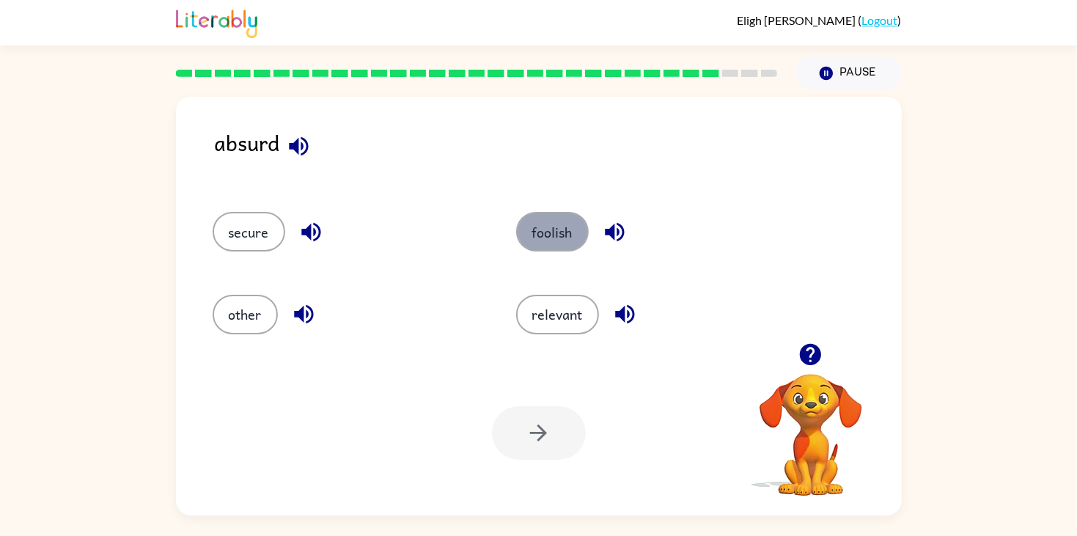
click at [575, 235] on button "foolish" at bounding box center [552, 232] width 73 height 40
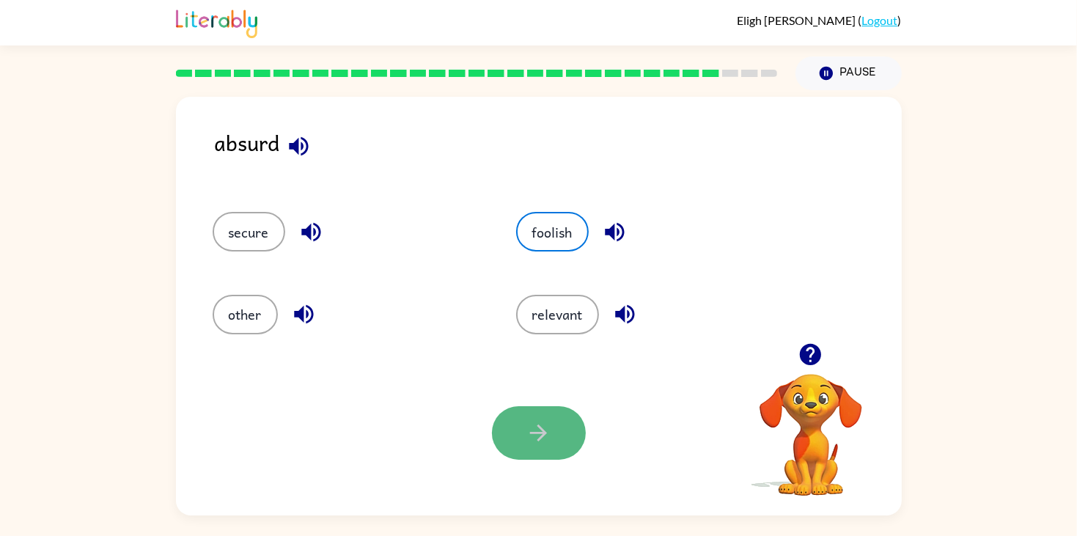
click at [550, 437] on icon "button" at bounding box center [539, 433] width 26 height 26
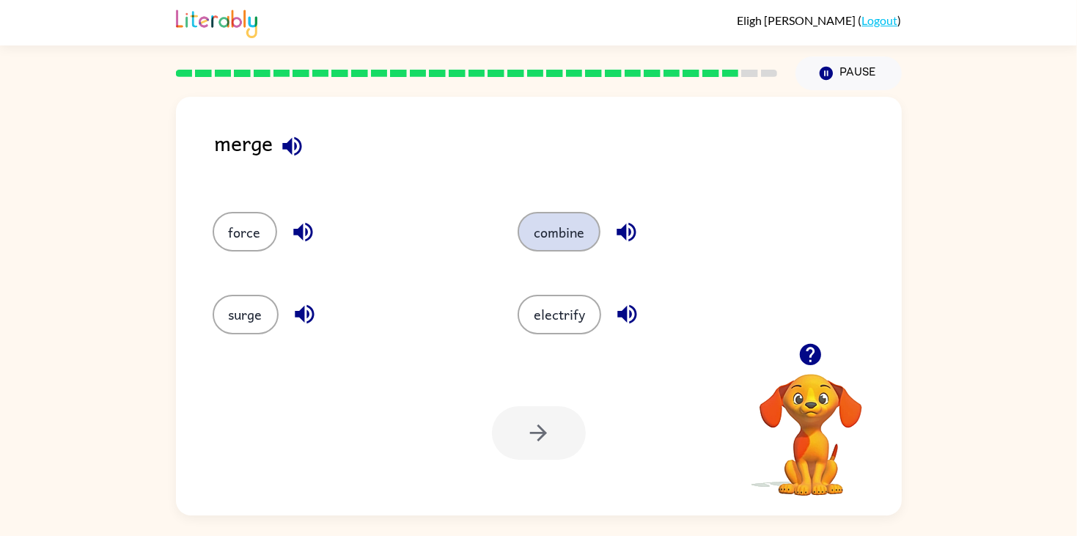
click at [517, 239] on button "combine" at bounding box center [558, 232] width 83 height 40
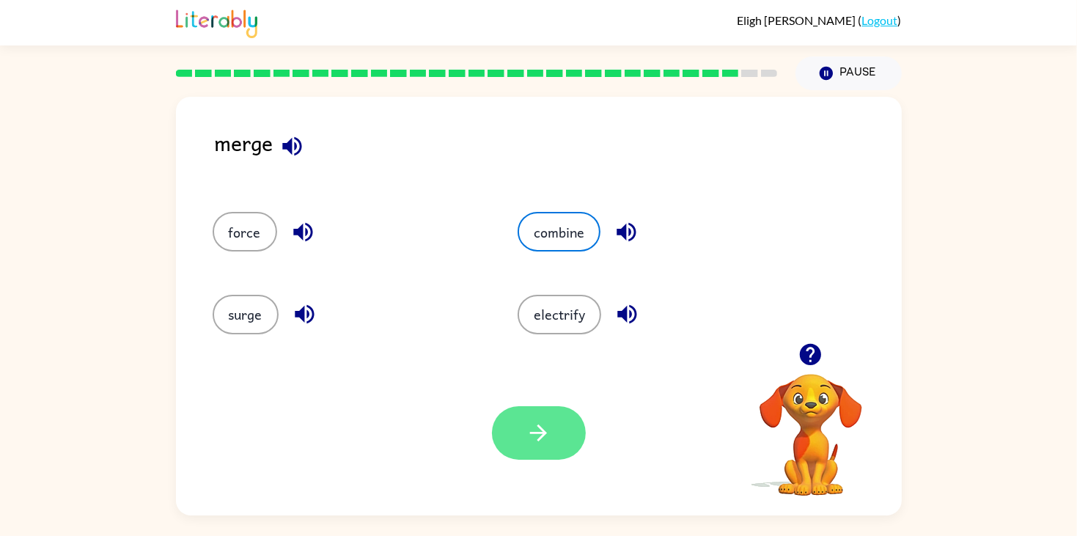
click at [568, 439] on button "button" at bounding box center [539, 433] width 94 height 54
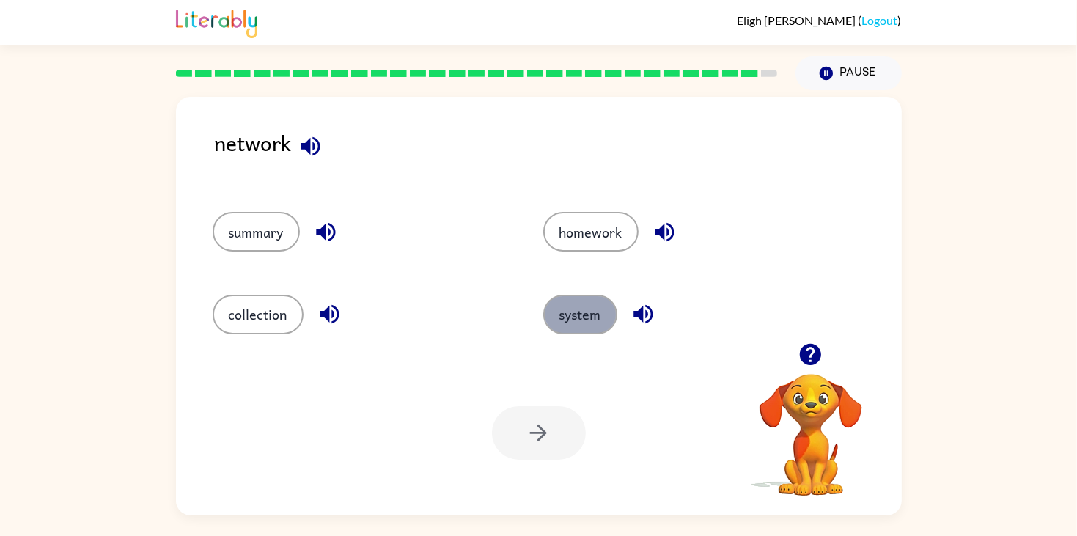
click at [569, 312] on button "system" at bounding box center [580, 315] width 74 height 40
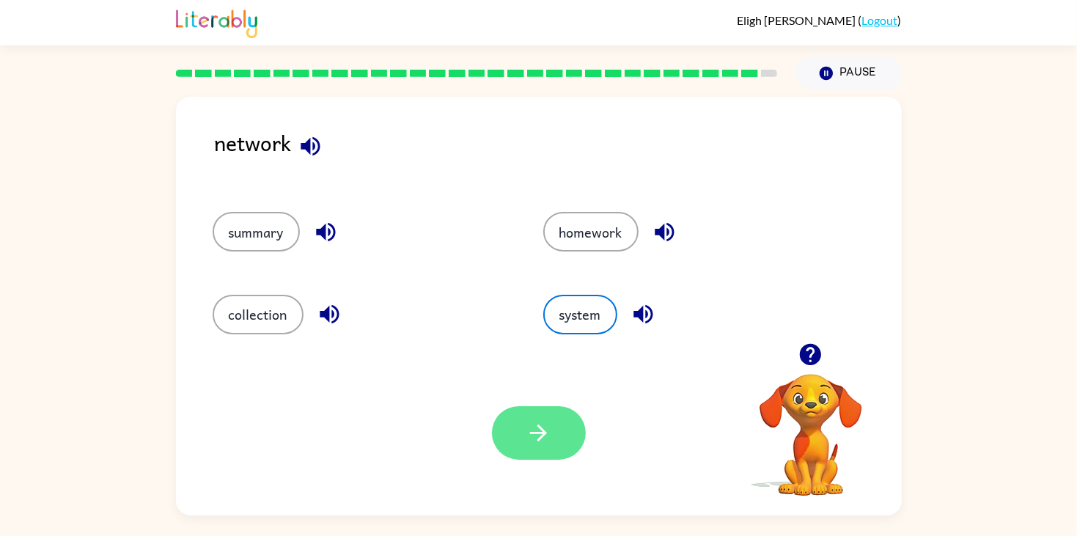
click at [526, 407] on button "button" at bounding box center [539, 433] width 94 height 54
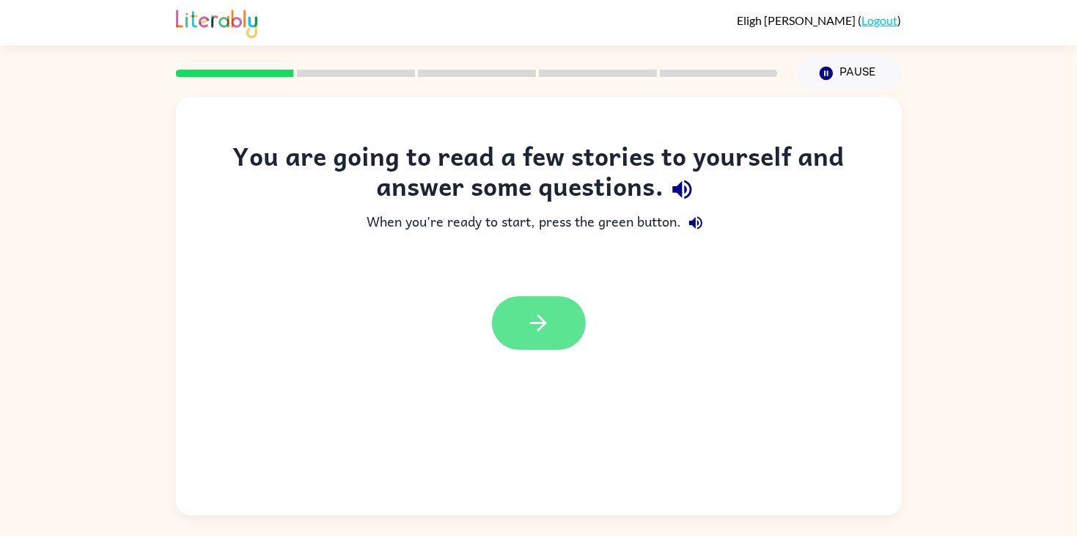
click at [548, 314] on icon "button" at bounding box center [539, 323] width 26 height 26
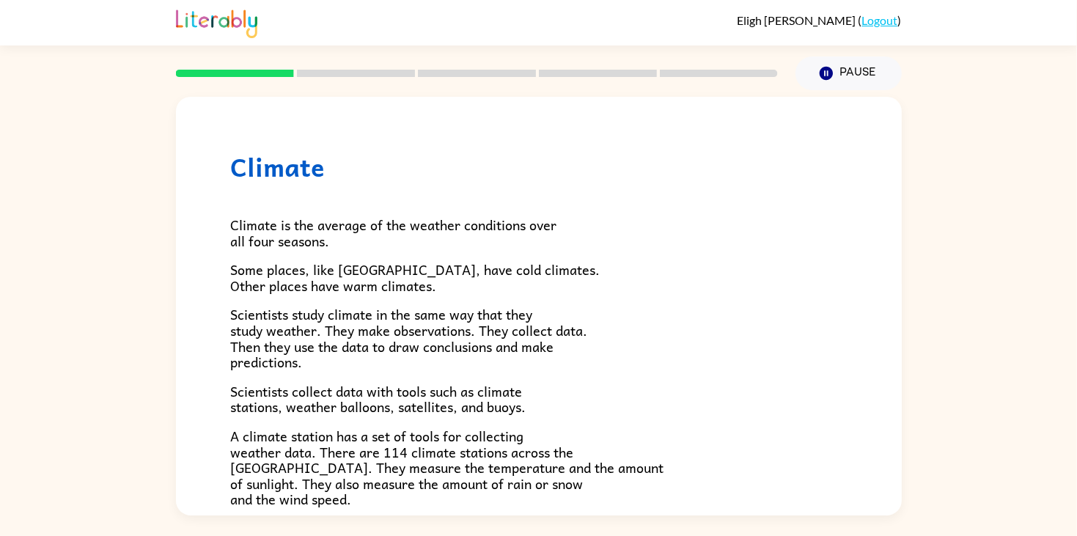
scroll to position [409, 0]
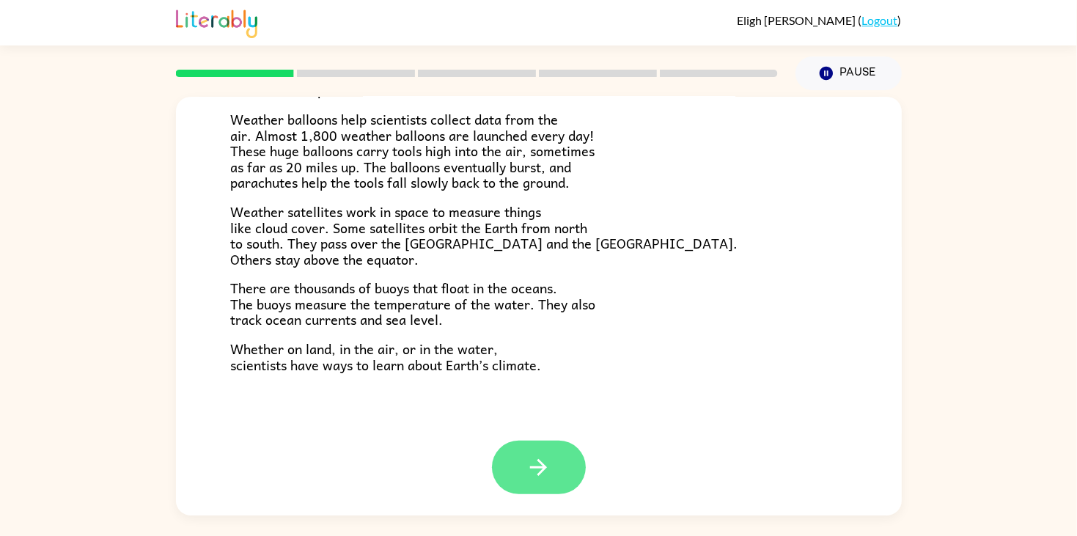
click at [531, 465] on icon "button" at bounding box center [539, 467] width 26 height 26
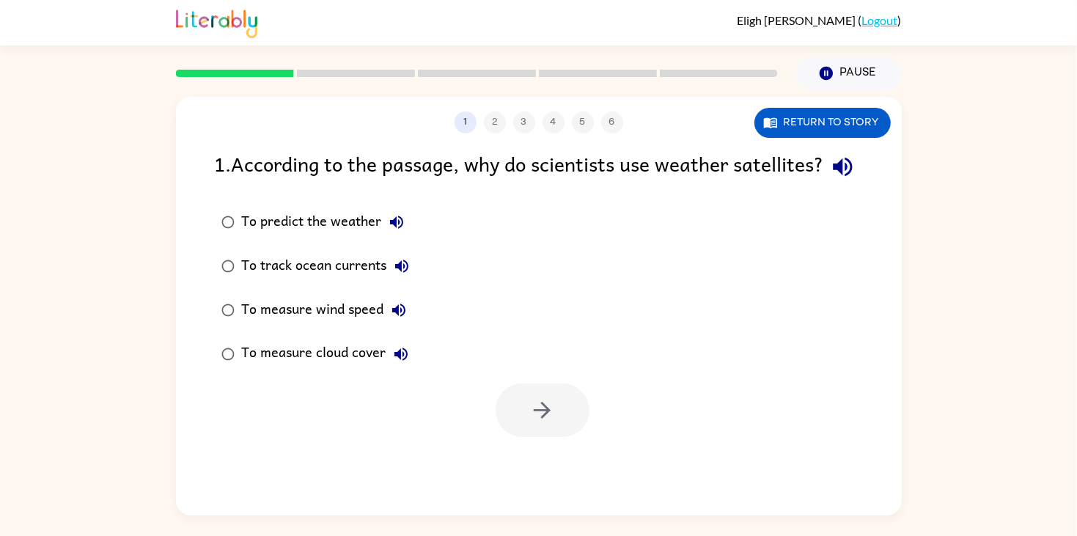
scroll to position [0, 0]
click at [341, 237] on div "To predict the weather" at bounding box center [326, 221] width 169 height 29
click at [327, 325] on div "To measure wind speed" at bounding box center [328, 309] width 172 height 29
click at [504, 434] on button "button" at bounding box center [542, 410] width 94 height 54
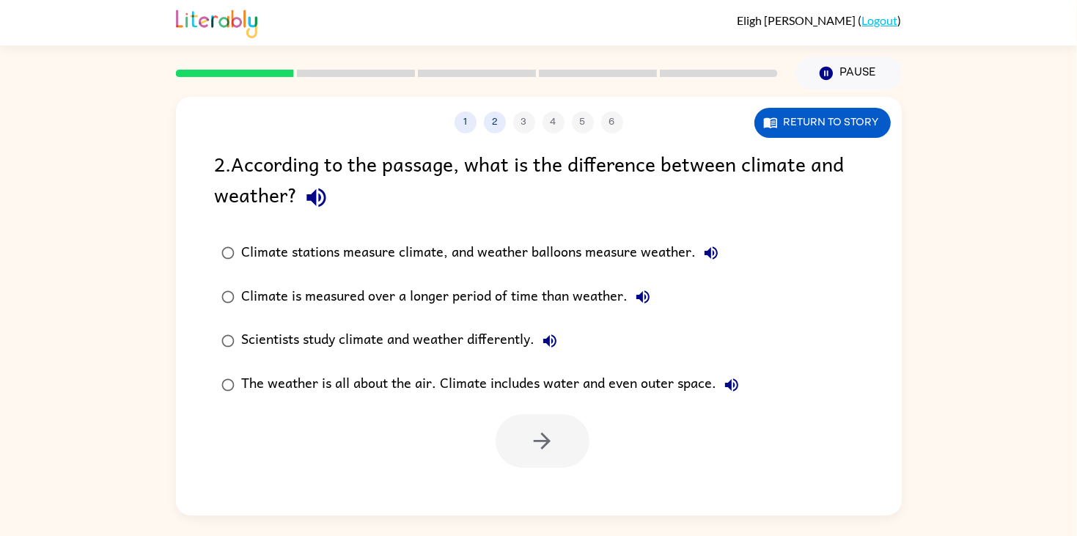
click at [542, 381] on div "The weather is all about the air. Climate includes water and even outer space." at bounding box center [494, 384] width 504 height 29
click at [569, 446] on button "button" at bounding box center [542, 441] width 94 height 54
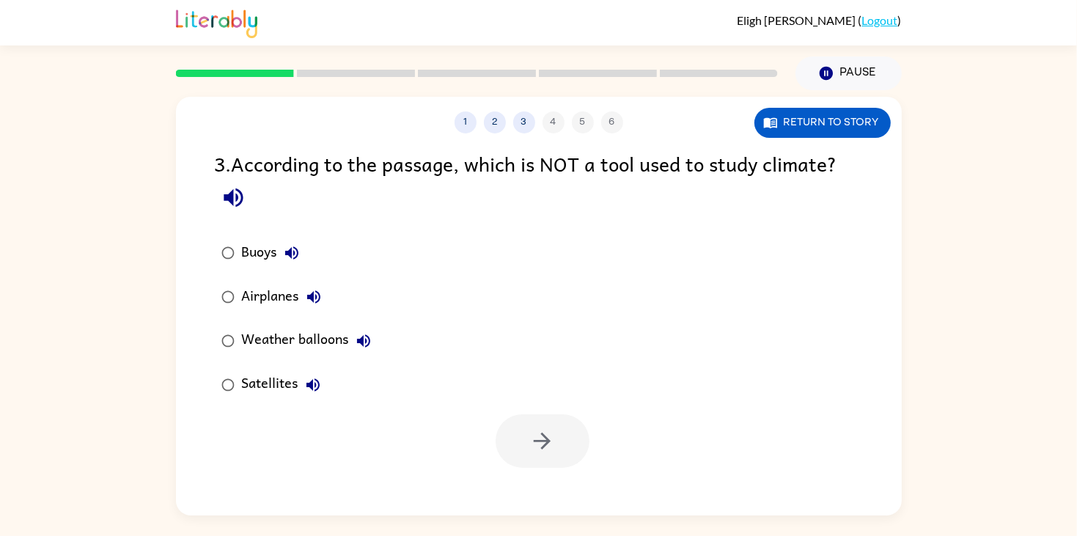
click at [253, 258] on div "Buoys" at bounding box center [274, 252] width 64 height 29
click at [528, 448] on button "button" at bounding box center [542, 441] width 94 height 54
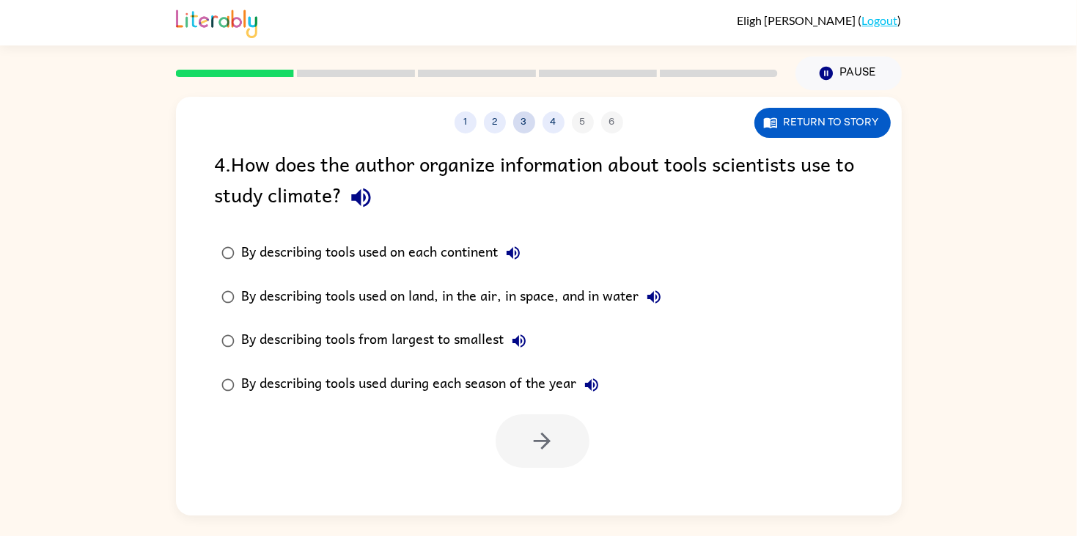
click at [520, 121] on button "3" at bounding box center [524, 122] width 22 height 22
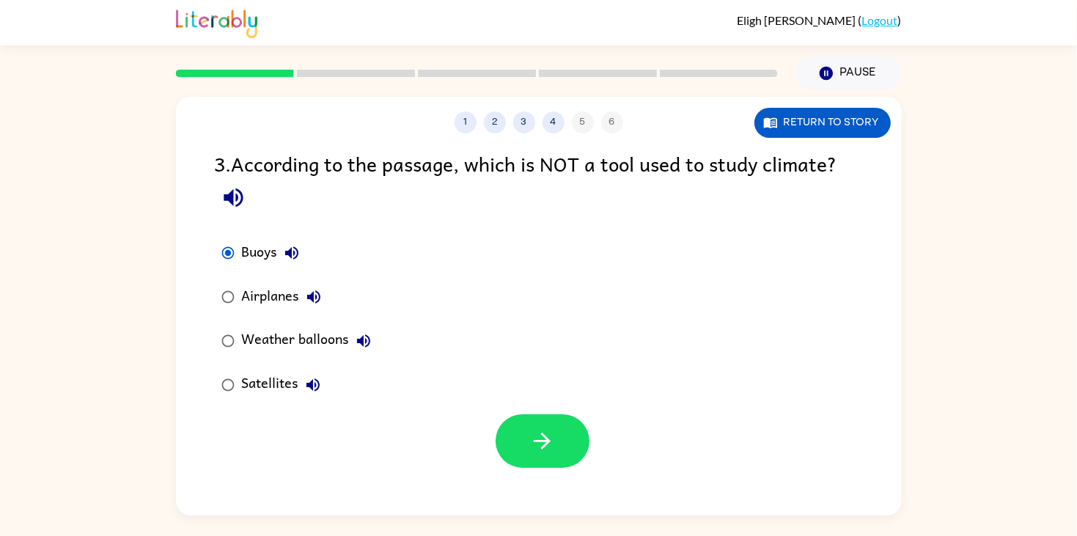
click at [281, 292] on div "Airplanes" at bounding box center [285, 296] width 86 height 29
click at [548, 126] on button "4" at bounding box center [553, 122] width 22 height 22
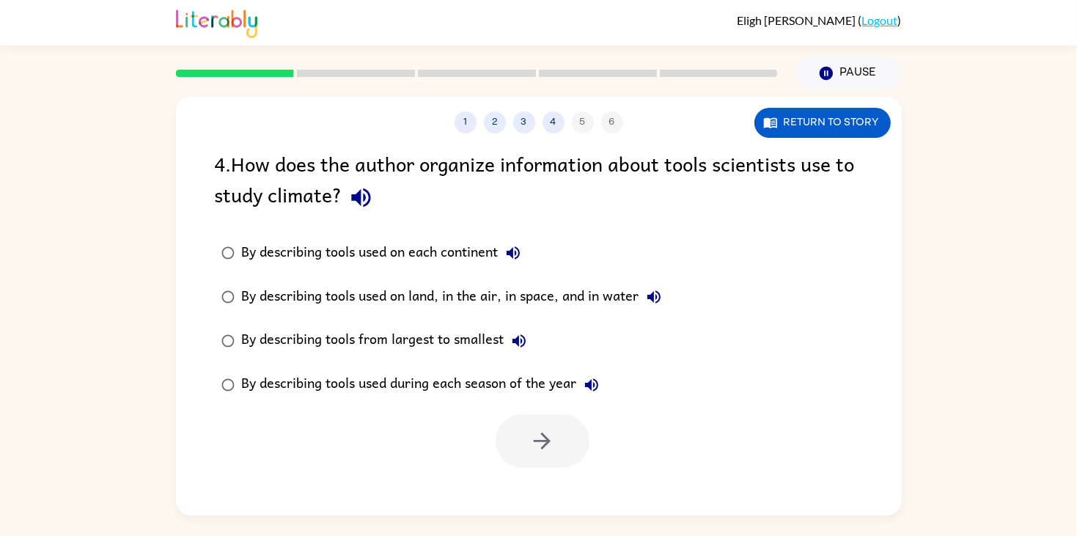
click at [420, 382] on div "By describing tools used during each season of the year" at bounding box center [424, 384] width 364 height 29
click at [552, 423] on button "button" at bounding box center [542, 441] width 94 height 54
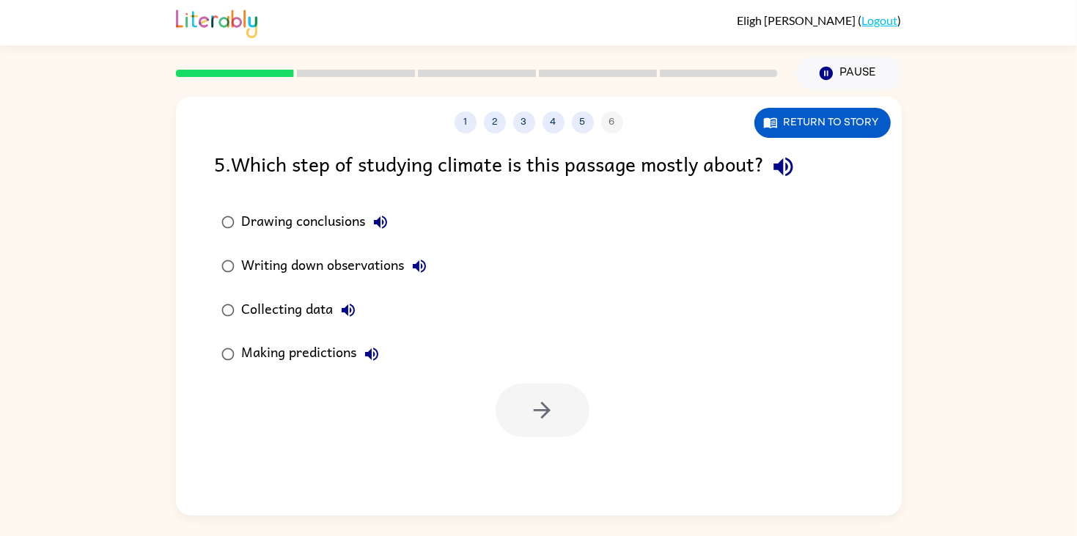
click at [323, 311] on div "Collecting data" at bounding box center [302, 309] width 121 height 29
click at [322, 360] on div "Making predictions" at bounding box center [314, 353] width 144 height 29
click at [509, 417] on button "button" at bounding box center [542, 410] width 94 height 54
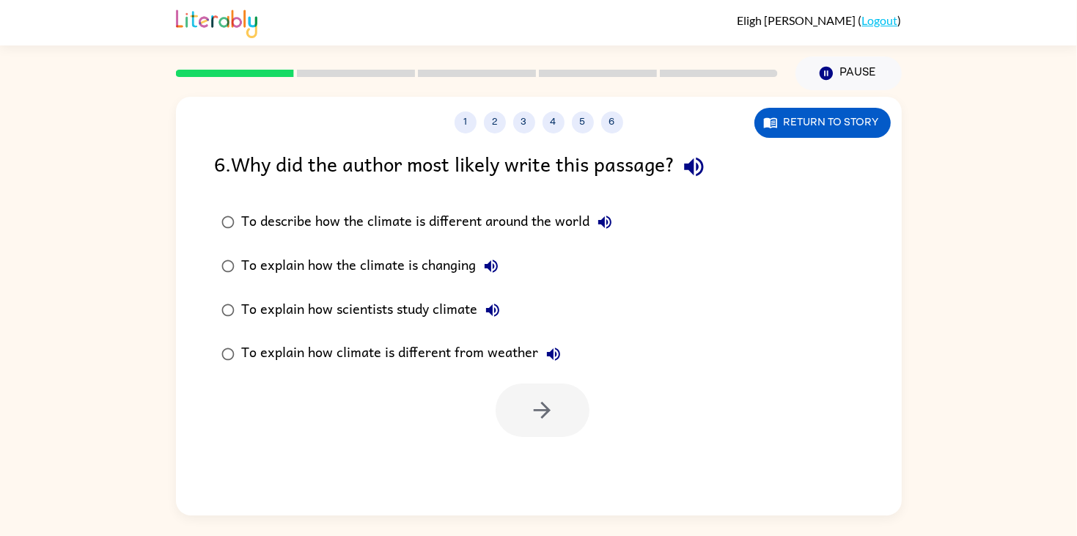
click at [350, 295] on div "To explain how scientists study climate" at bounding box center [374, 309] width 265 height 29
click at [545, 413] on icon "button" at bounding box center [542, 410] width 17 height 17
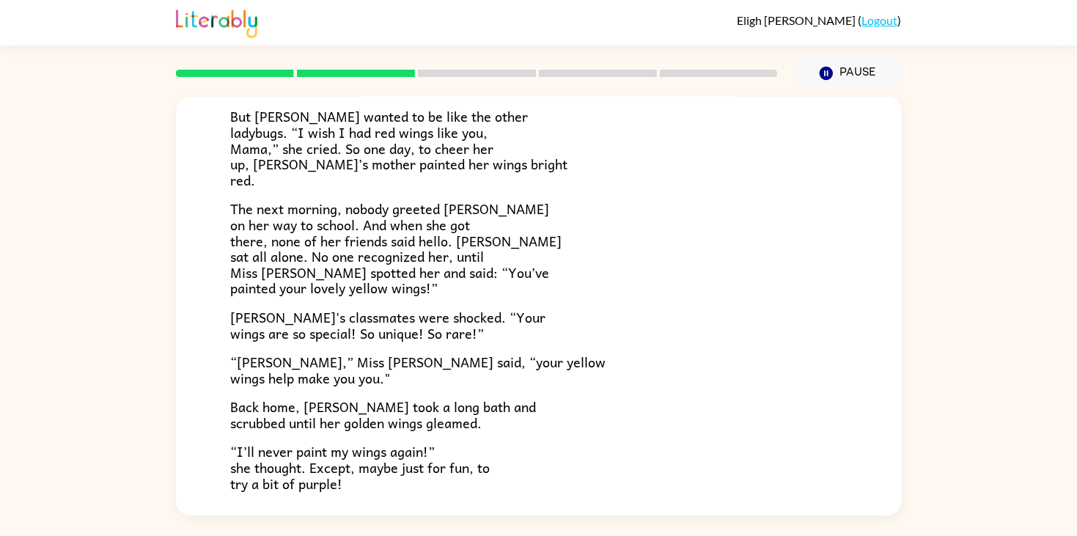
scroll to position [409, 0]
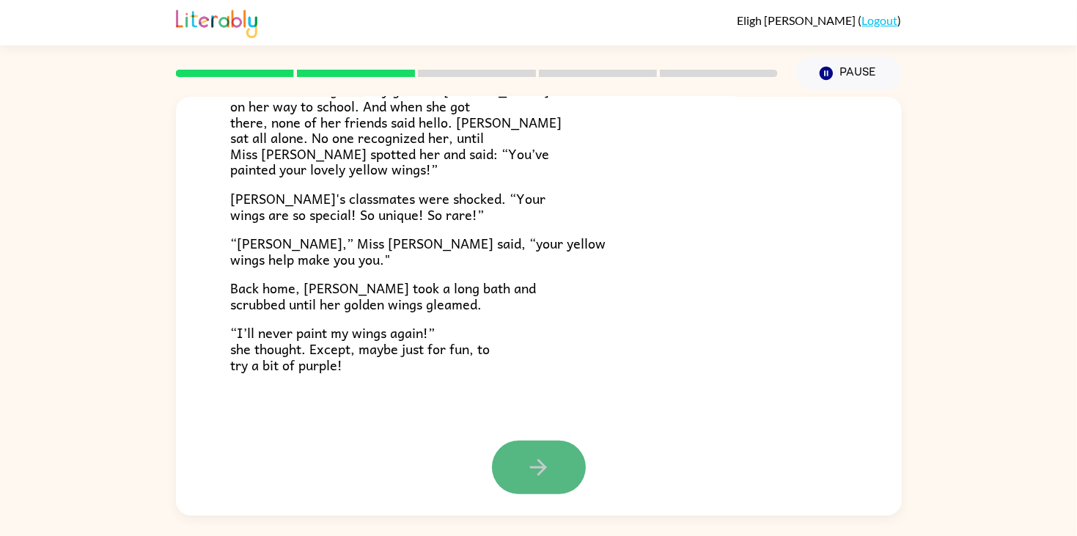
click at [569, 453] on button "button" at bounding box center [539, 467] width 94 height 54
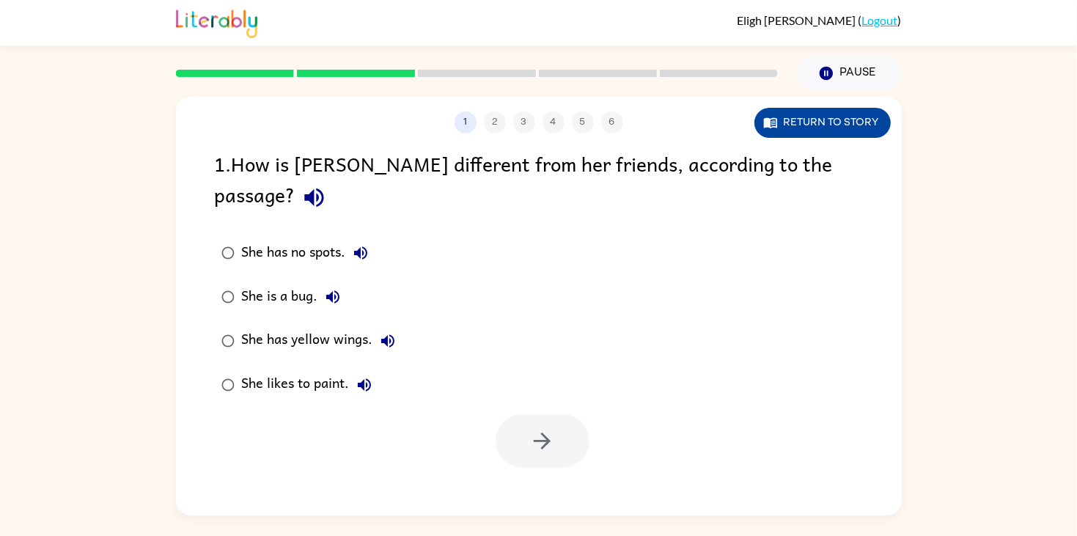
click at [824, 117] on button "Return to story" at bounding box center [822, 123] width 136 height 30
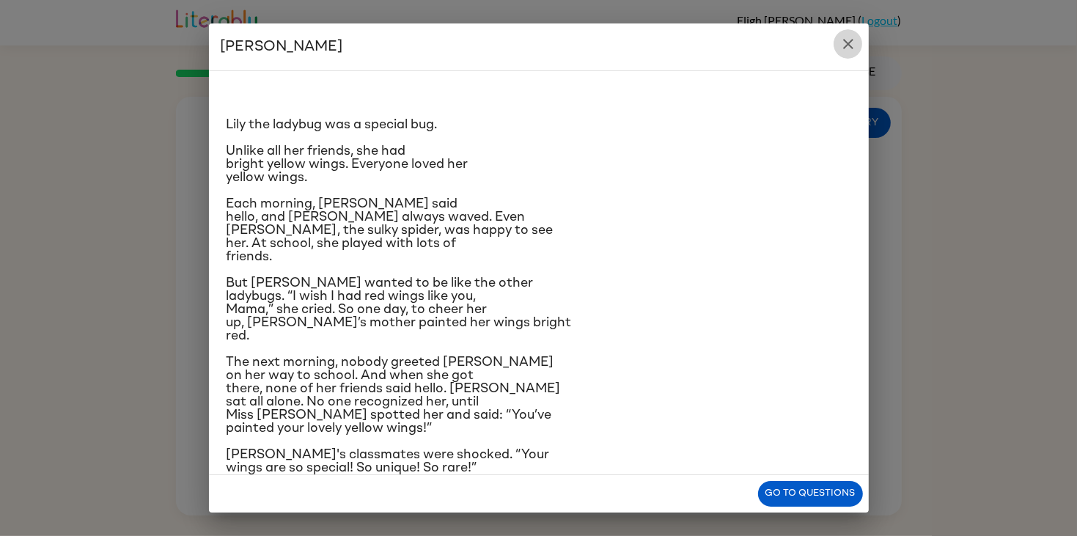
click at [856, 50] on button "close" at bounding box center [847, 43] width 29 height 29
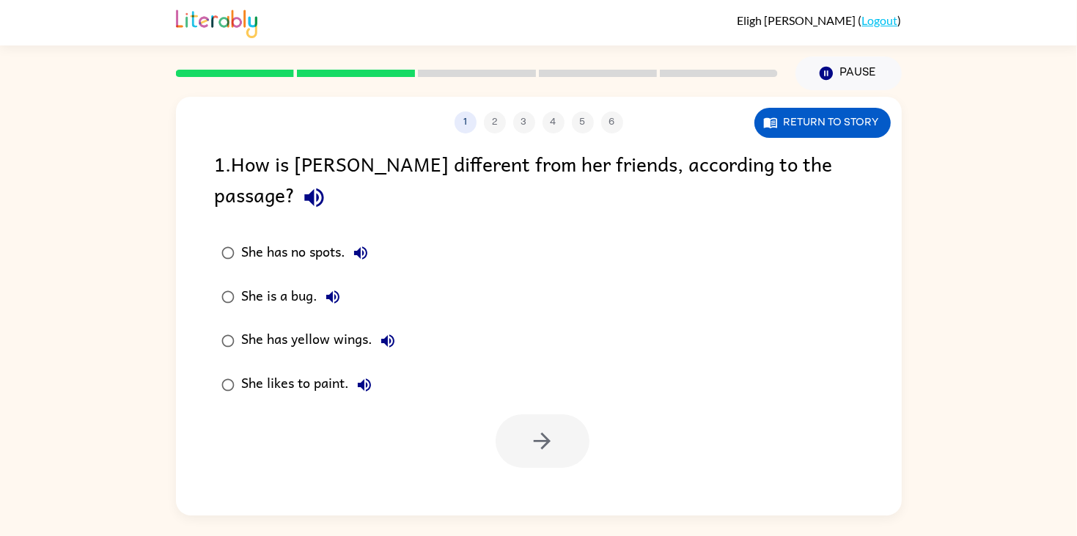
click at [302, 326] on div "She has yellow wings." at bounding box center [322, 340] width 161 height 29
click at [536, 428] on icon "button" at bounding box center [542, 441] width 26 height 26
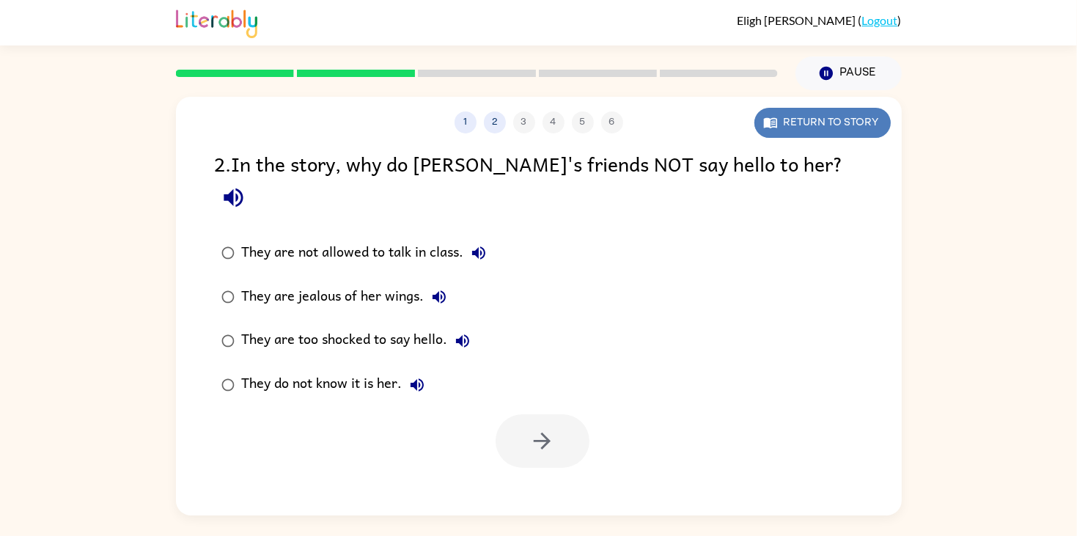
click at [872, 119] on button "Return to story" at bounding box center [822, 123] width 136 height 30
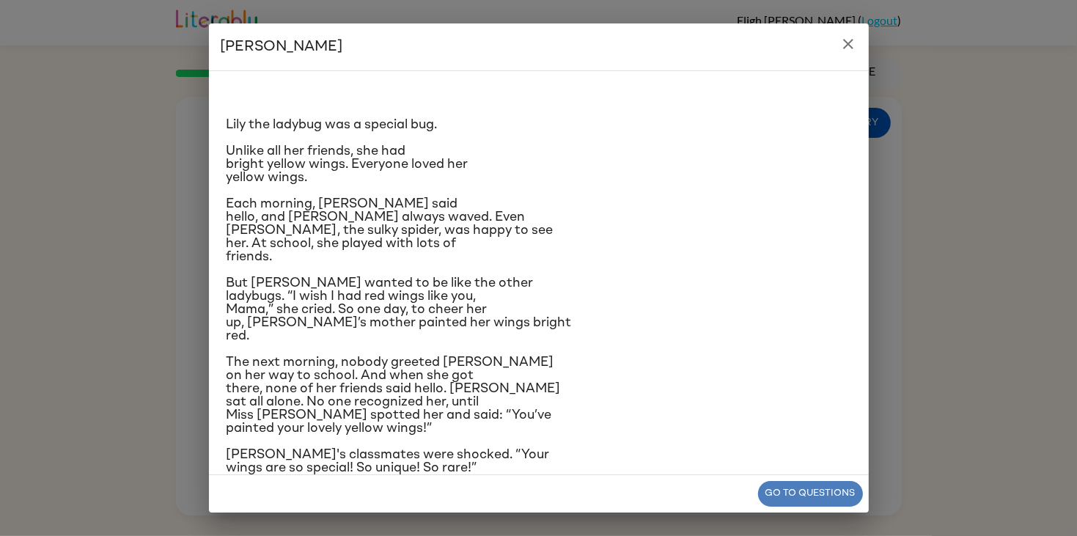
click at [835, 500] on button "Go to questions" at bounding box center [810, 494] width 105 height 26
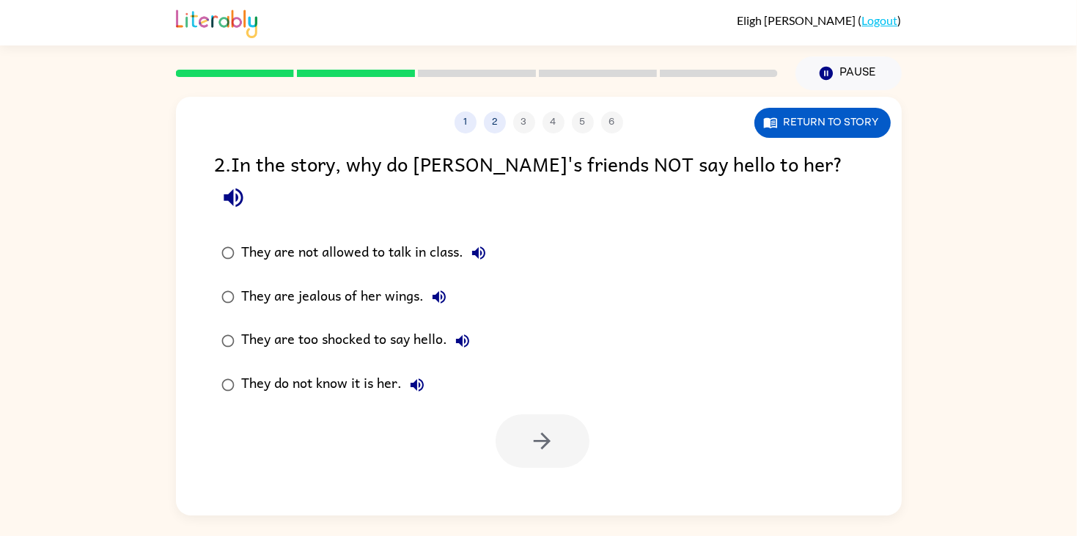
click at [381, 282] on div "They are jealous of her wings." at bounding box center [348, 296] width 212 height 29
click at [531, 428] on icon "button" at bounding box center [542, 441] width 26 height 26
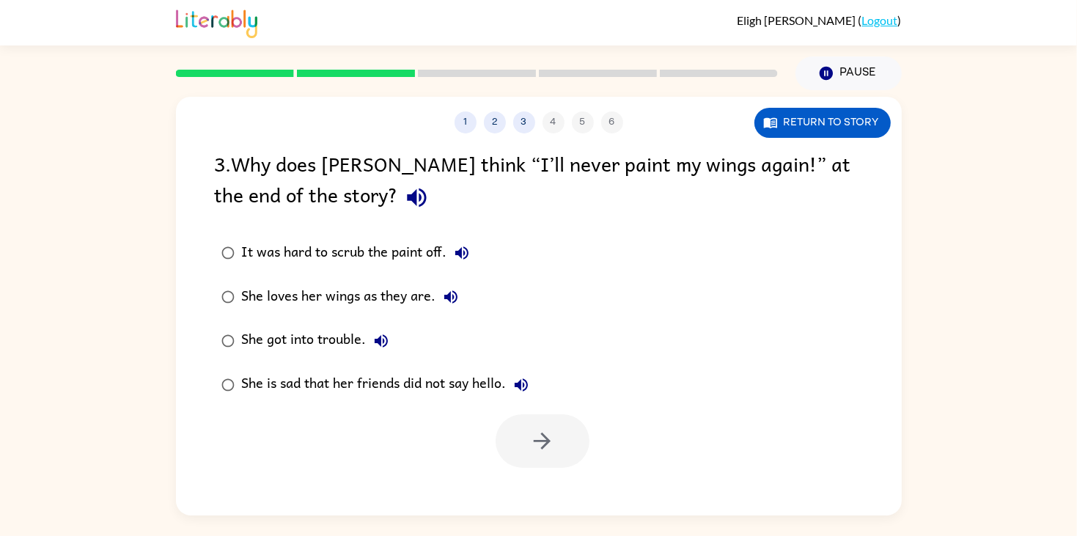
click at [452, 377] on div "She is sad that her friends did not say hello." at bounding box center [389, 384] width 294 height 29
click at [542, 445] on icon "button" at bounding box center [542, 441] width 26 height 26
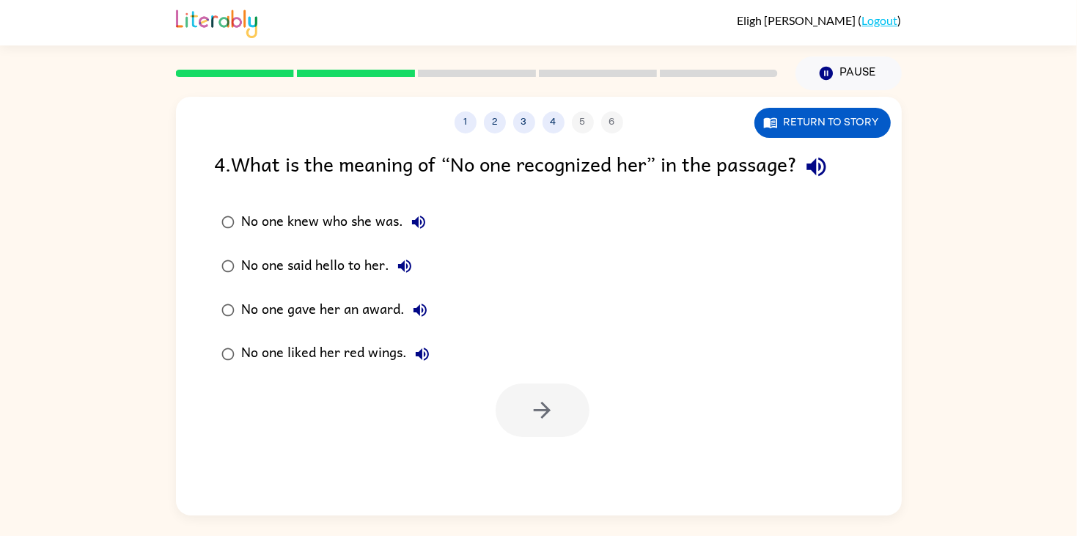
click at [328, 226] on div "No one knew who she was." at bounding box center [337, 221] width 191 height 29
click at [510, 403] on button "button" at bounding box center [542, 410] width 94 height 54
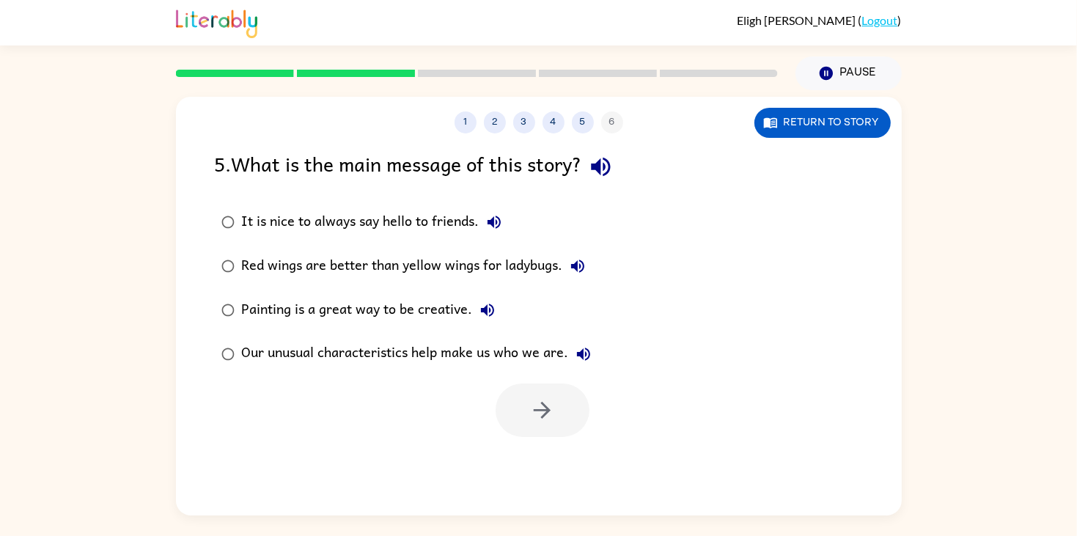
click at [357, 349] on div "Our unusual characteristics help make us who we are." at bounding box center [420, 353] width 356 height 29
click at [517, 394] on button "button" at bounding box center [542, 410] width 94 height 54
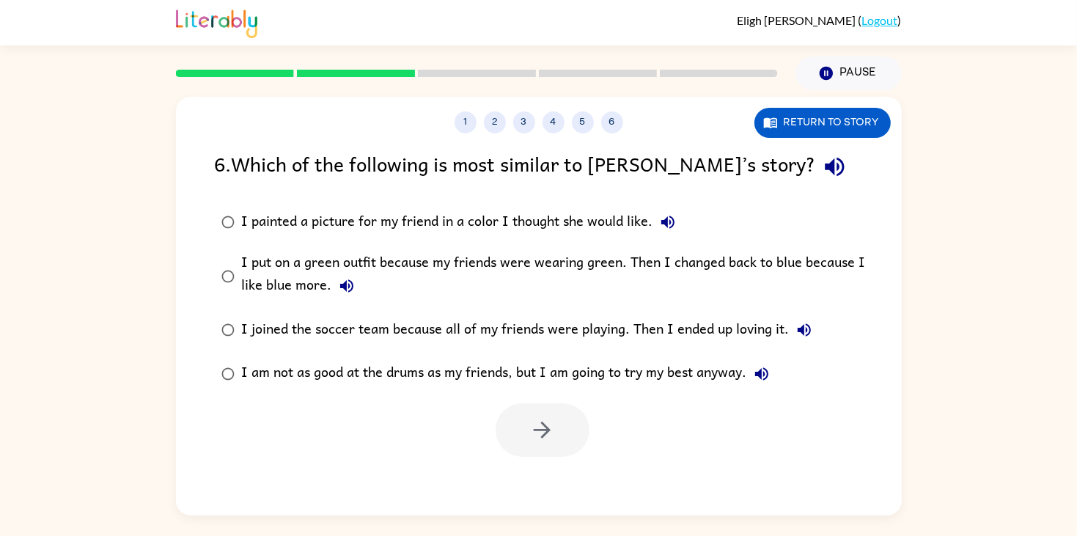
click at [413, 399] on div at bounding box center [539, 426] width 726 height 61
click at [441, 375] on div "I am not as good at the drums as my friends, but I am going to try my best anyw…" at bounding box center [509, 373] width 534 height 29
click at [544, 414] on button "button" at bounding box center [542, 430] width 94 height 54
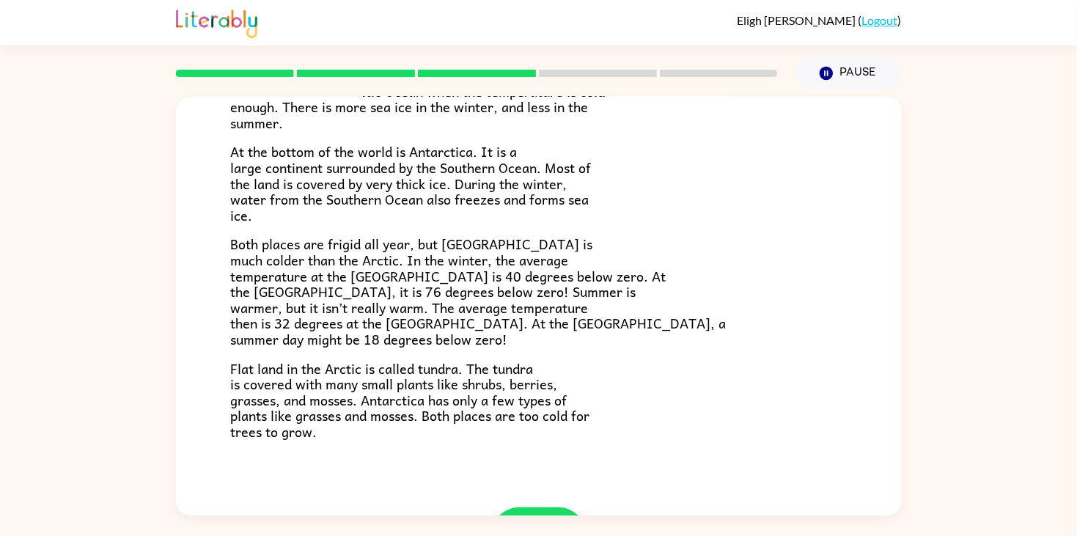
scroll to position [309, 0]
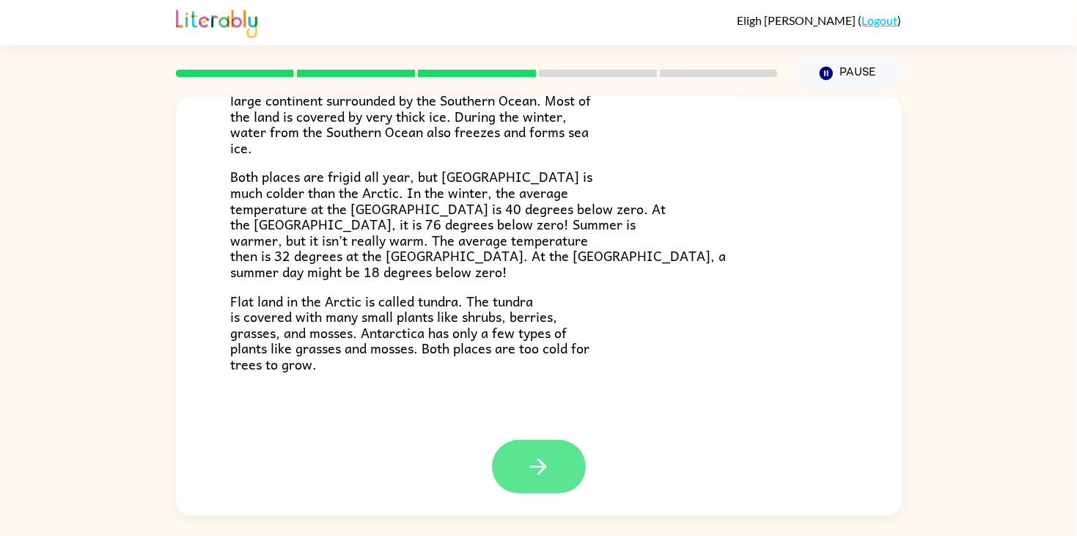
click at [539, 486] on button "button" at bounding box center [539, 467] width 94 height 54
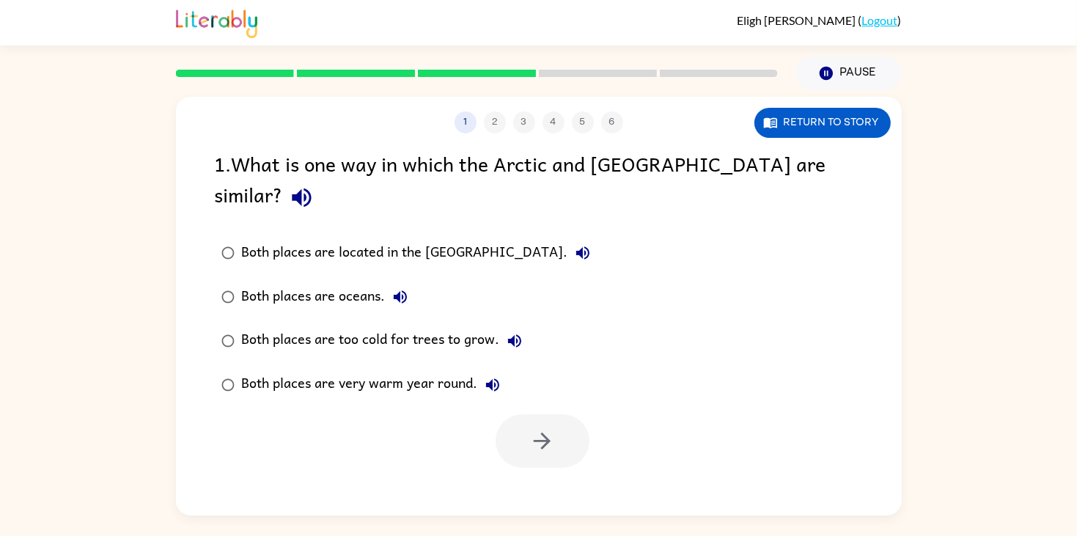
scroll to position [0, 0]
click at [377, 326] on div "Both places are too cold for trees to grow." at bounding box center [385, 340] width 287 height 29
click at [575, 414] on button "button" at bounding box center [542, 441] width 94 height 54
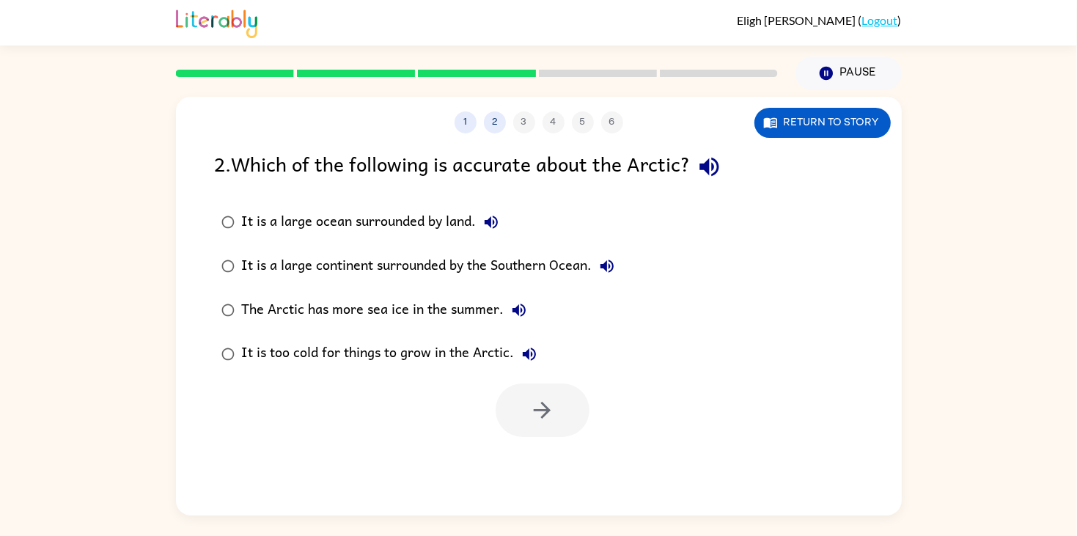
click at [443, 251] on div "It is a large continent surrounded by the Southern Ocean." at bounding box center [432, 265] width 380 height 29
click at [545, 399] on icon "button" at bounding box center [542, 410] width 26 height 26
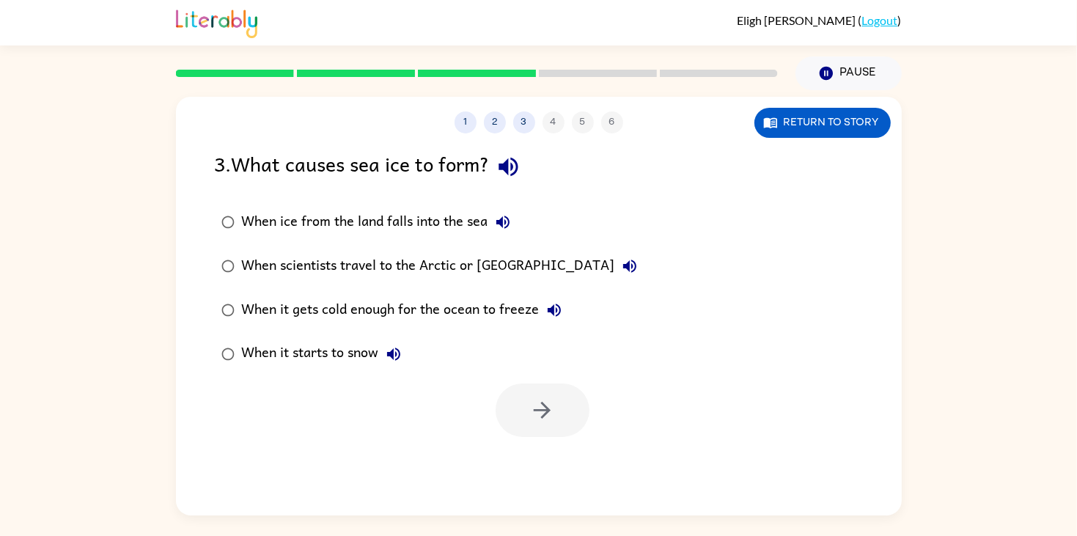
click at [453, 311] on div "When it gets cold enough for the ocean to freeze" at bounding box center [405, 309] width 327 height 29
click at [568, 423] on button "button" at bounding box center [542, 410] width 94 height 54
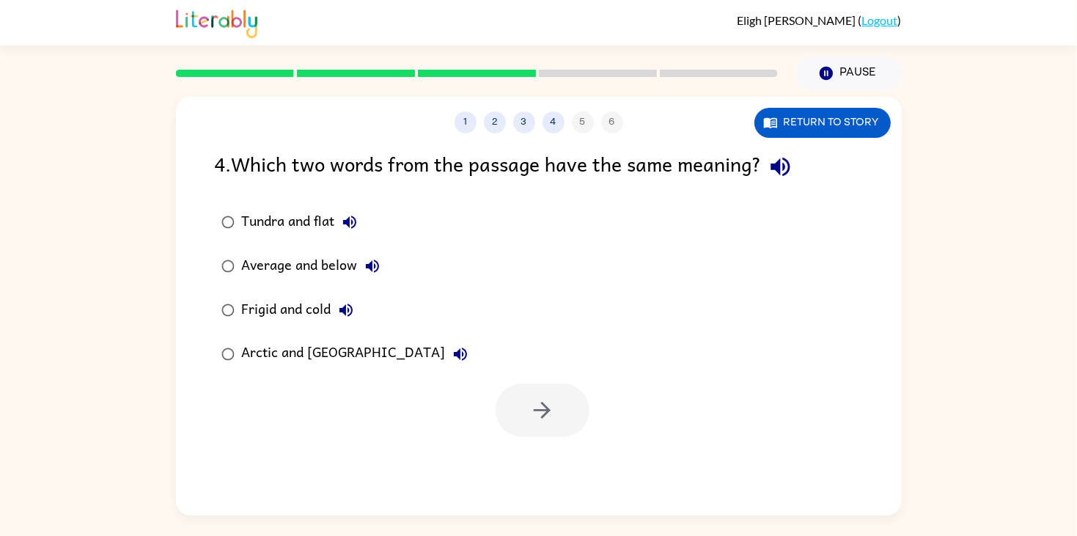
click at [311, 311] on div "Frigid and cold" at bounding box center [301, 309] width 119 height 29
click at [556, 413] on button "button" at bounding box center [542, 410] width 94 height 54
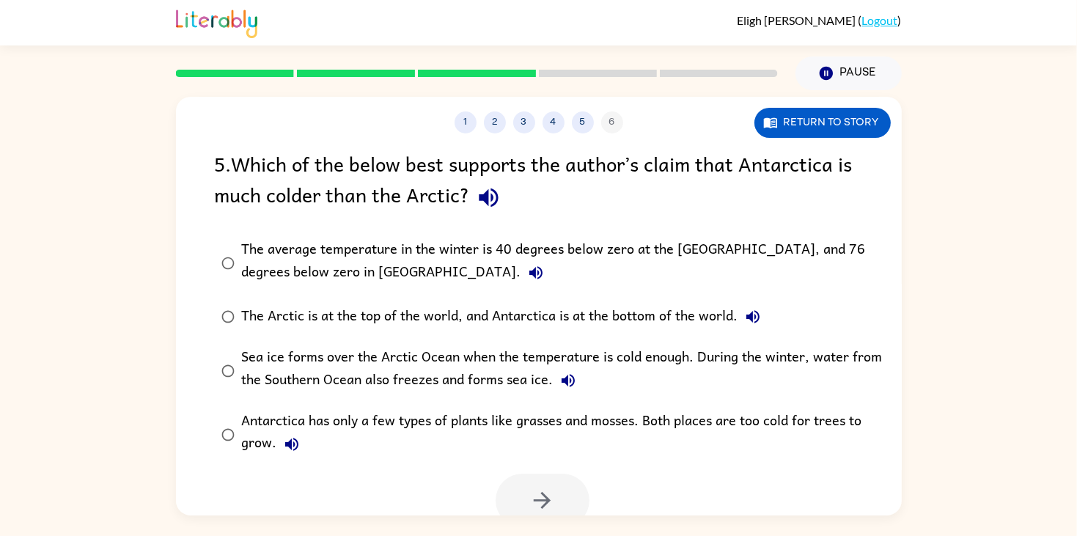
click at [394, 259] on div "The average temperature in the winter is 40 degrees below zero at the North Pol…" at bounding box center [562, 262] width 641 height 49
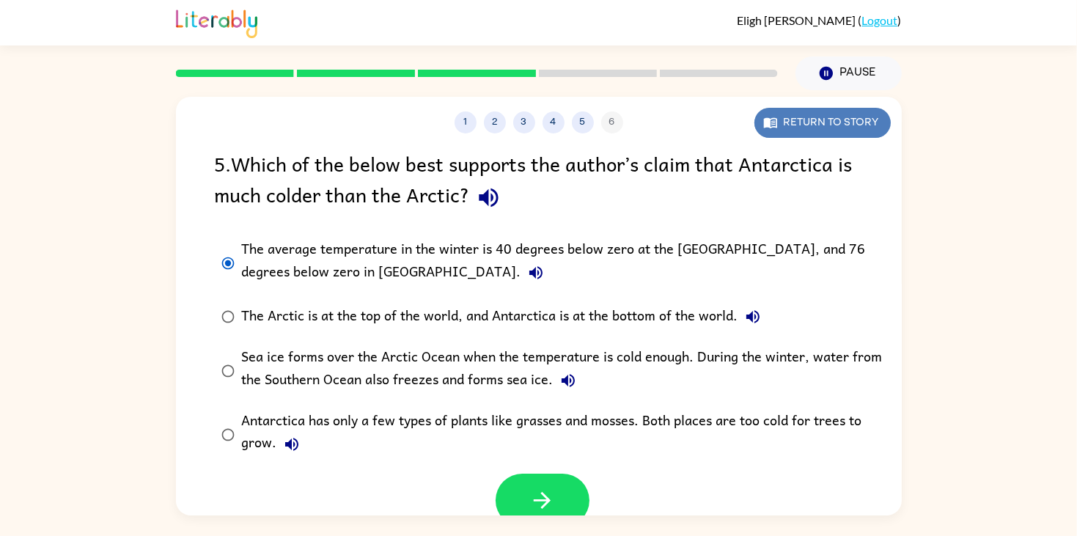
click at [818, 128] on button "Return to story" at bounding box center [822, 123] width 136 height 30
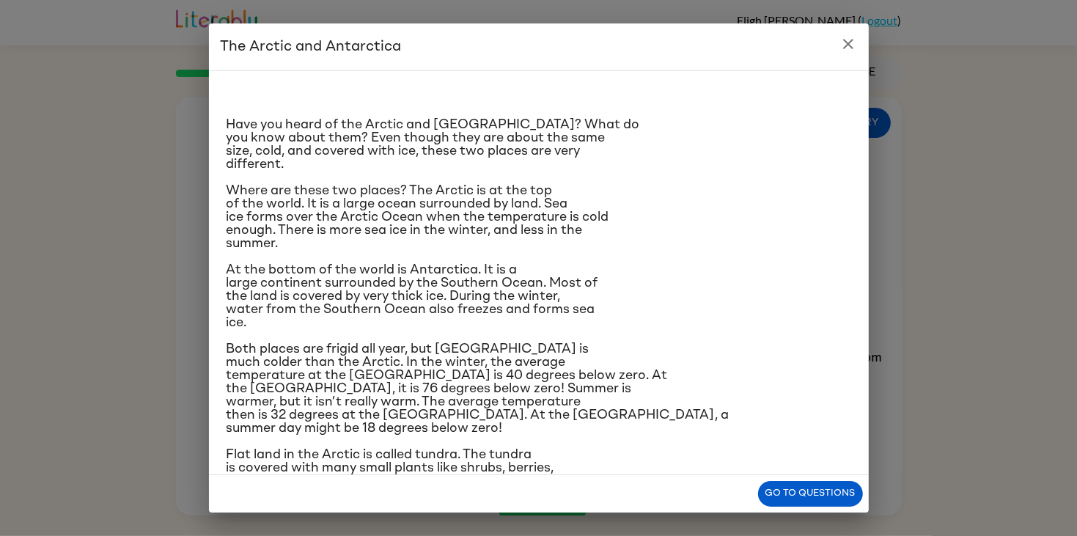
click at [858, 44] on button "close" at bounding box center [847, 43] width 29 height 29
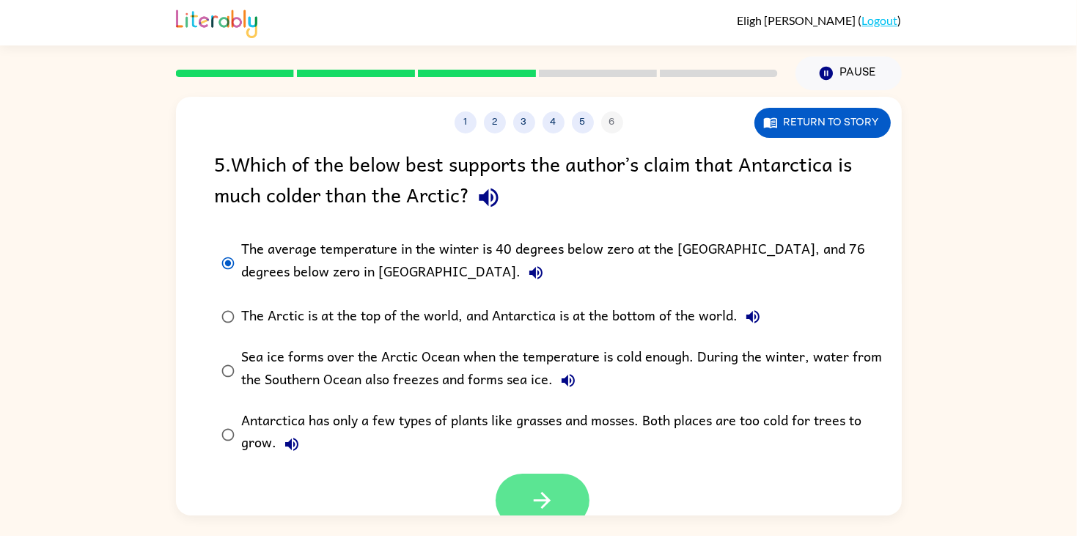
click at [561, 479] on button "button" at bounding box center [542, 500] width 94 height 54
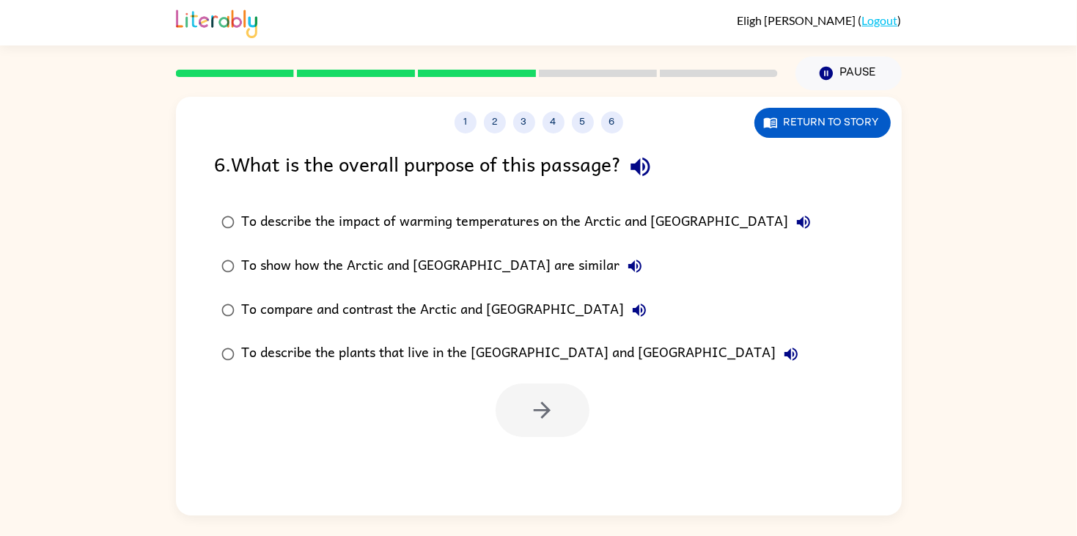
click at [499, 312] on div "To compare and contrast the Arctic and Antarctica" at bounding box center [448, 309] width 412 height 29
click at [549, 419] on icon "button" at bounding box center [542, 410] width 26 height 26
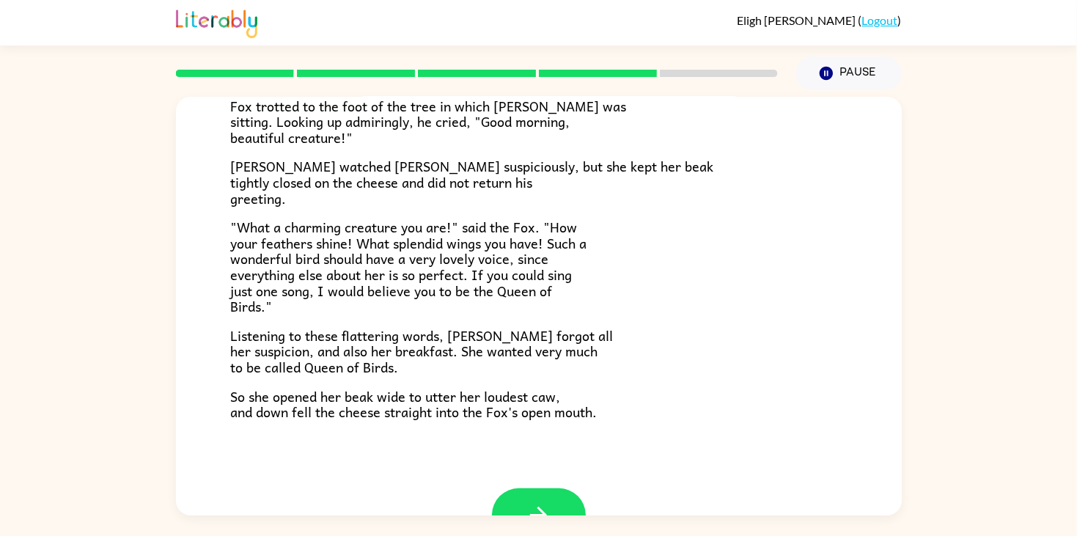
scroll to position [288, 0]
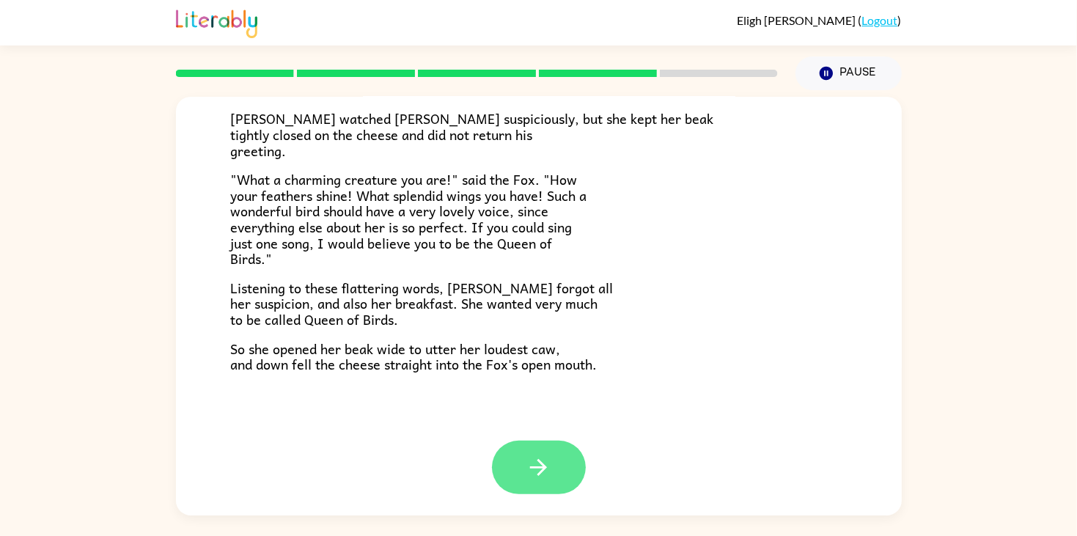
click at [521, 457] on button "button" at bounding box center [539, 467] width 94 height 54
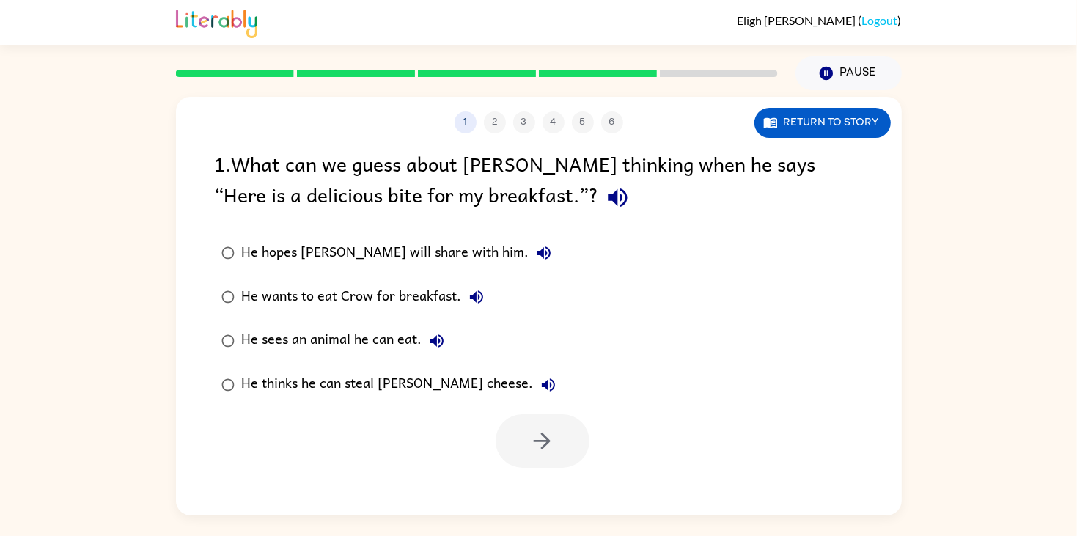
scroll to position [0, 0]
click at [342, 344] on div "He sees an animal he can eat." at bounding box center [347, 340] width 210 height 29
click at [537, 442] on icon "button" at bounding box center [542, 441] width 26 height 26
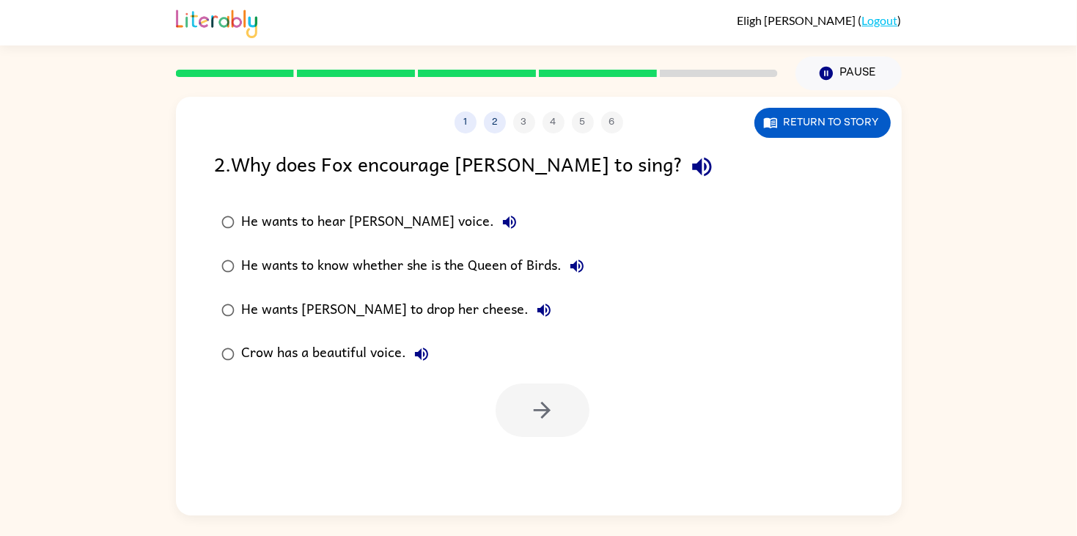
click at [450, 265] on div "He wants to know whether she is the Queen of Birds." at bounding box center [417, 265] width 350 height 29
click at [389, 228] on div "He wants to hear Crow's voice." at bounding box center [383, 221] width 282 height 29
click at [547, 391] on button "button" at bounding box center [542, 410] width 94 height 54
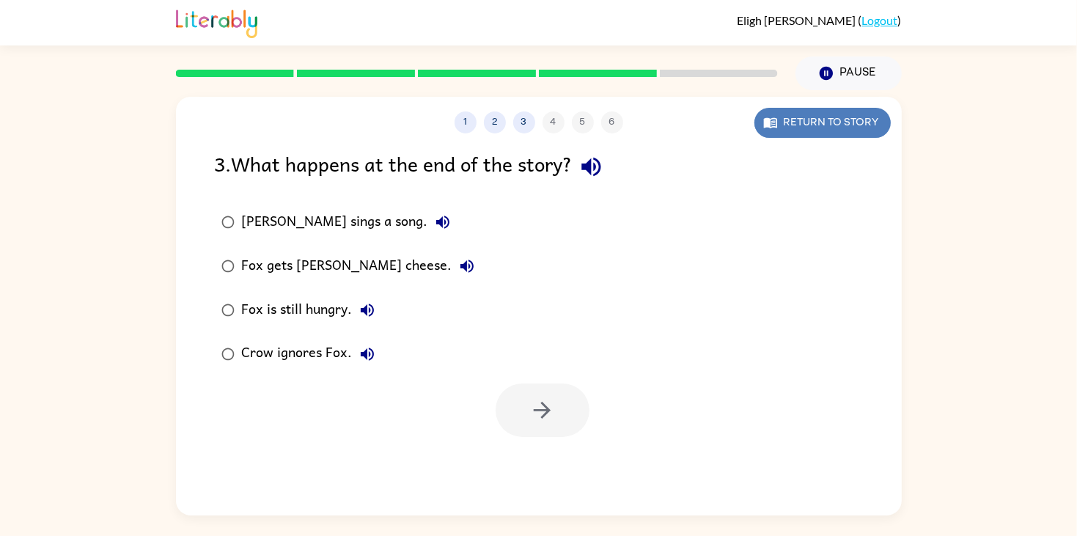
click at [848, 117] on button "Return to story" at bounding box center [822, 123] width 136 height 30
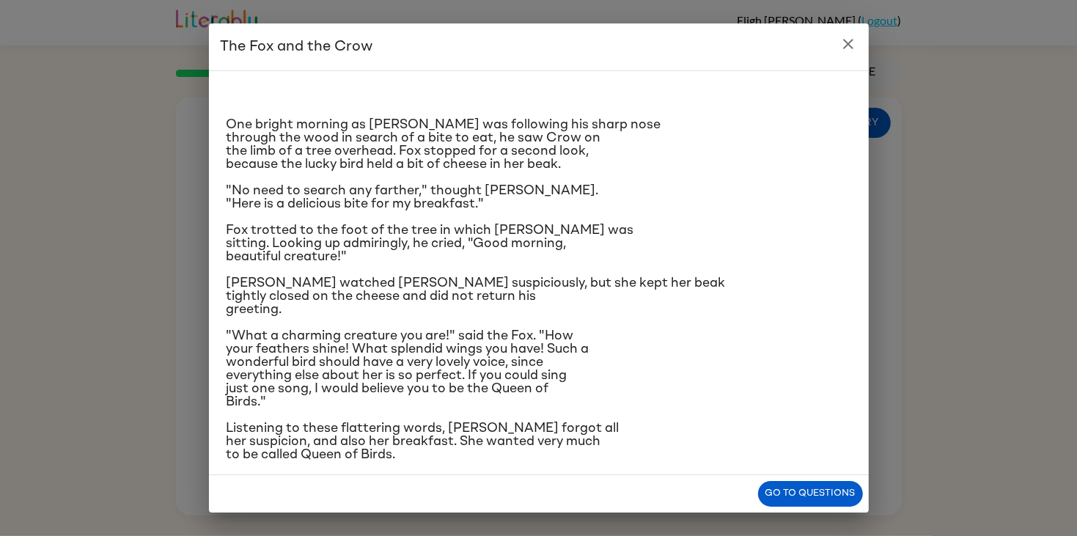
scroll to position [46, 0]
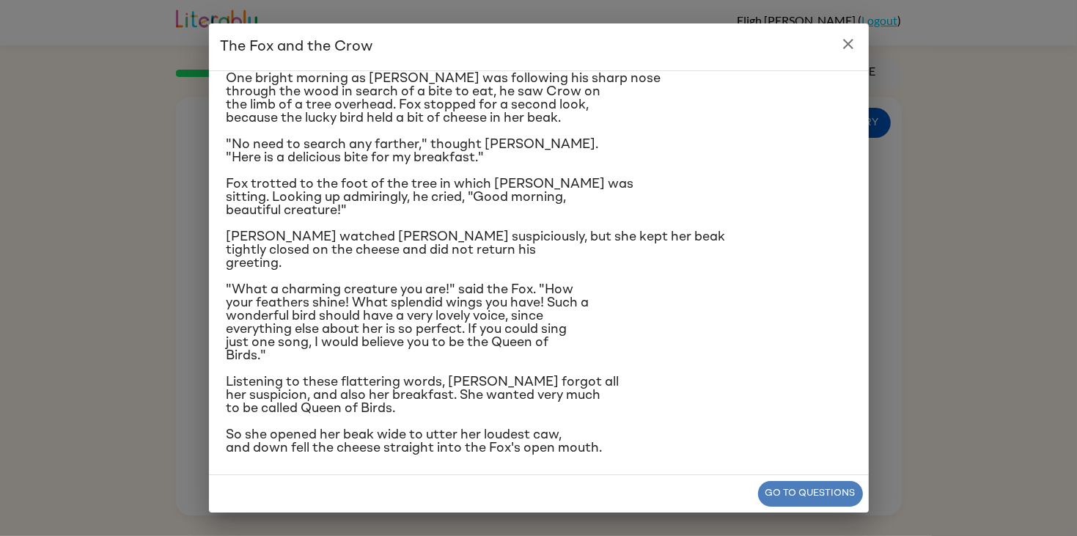
click at [818, 492] on button "Go to questions" at bounding box center [810, 494] width 105 height 26
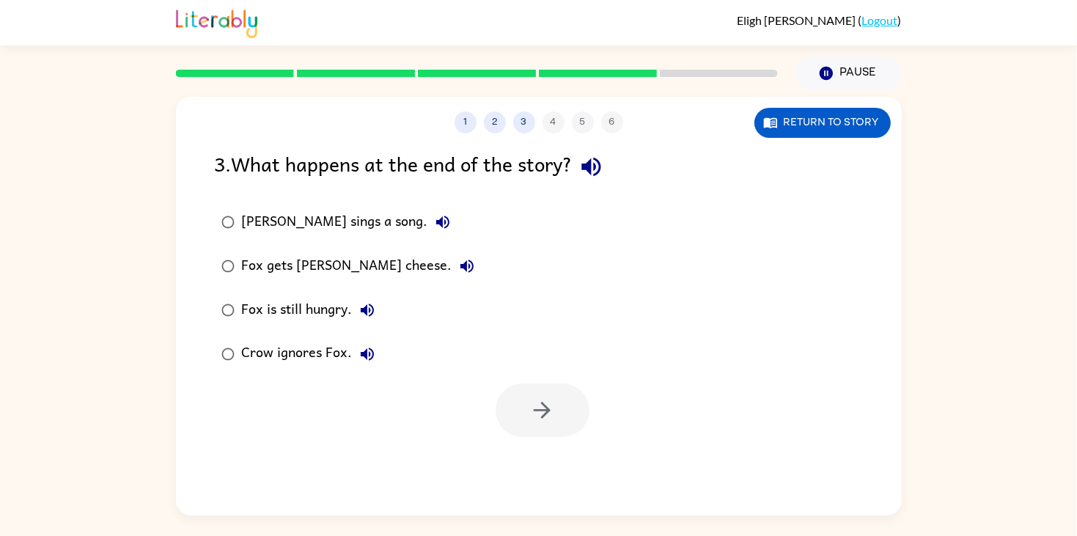
click at [352, 270] on div "Fox gets Crow's cheese." at bounding box center [362, 265] width 240 height 29
click at [573, 420] on button "button" at bounding box center [542, 410] width 94 height 54
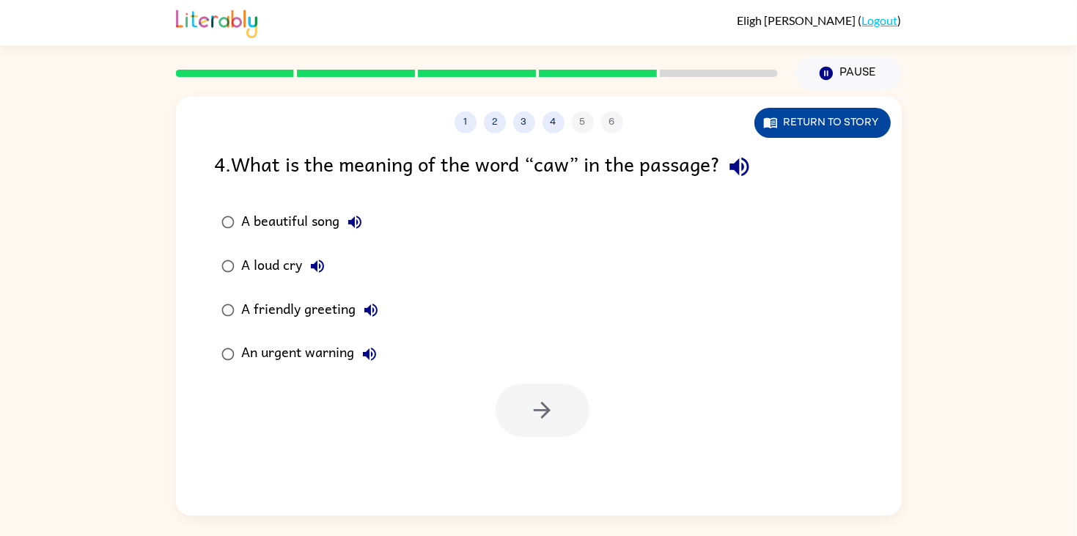
click at [770, 132] on button "Return to story" at bounding box center [822, 123] width 136 height 30
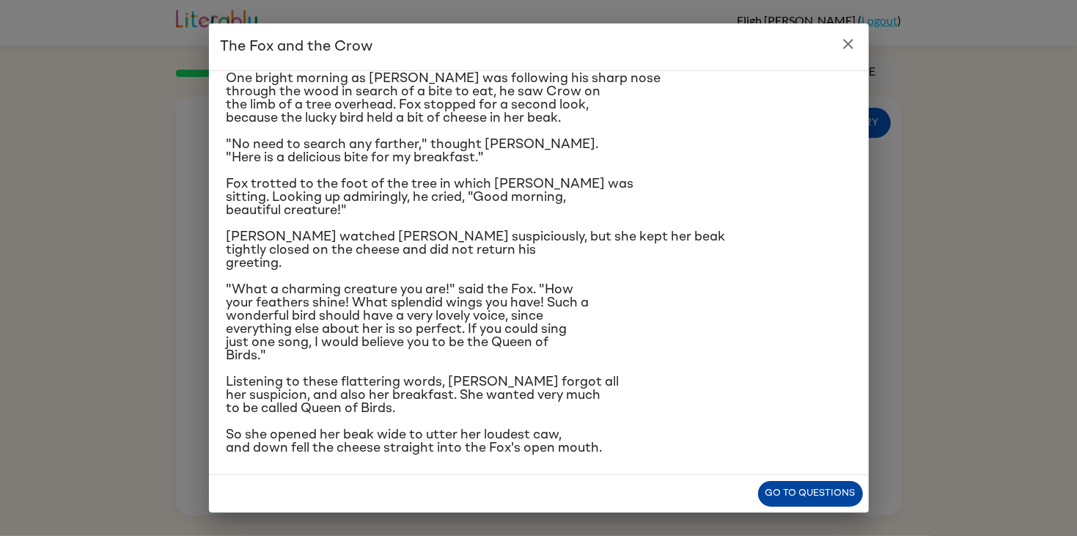
click at [788, 489] on button "Go to questions" at bounding box center [810, 494] width 105 height 26
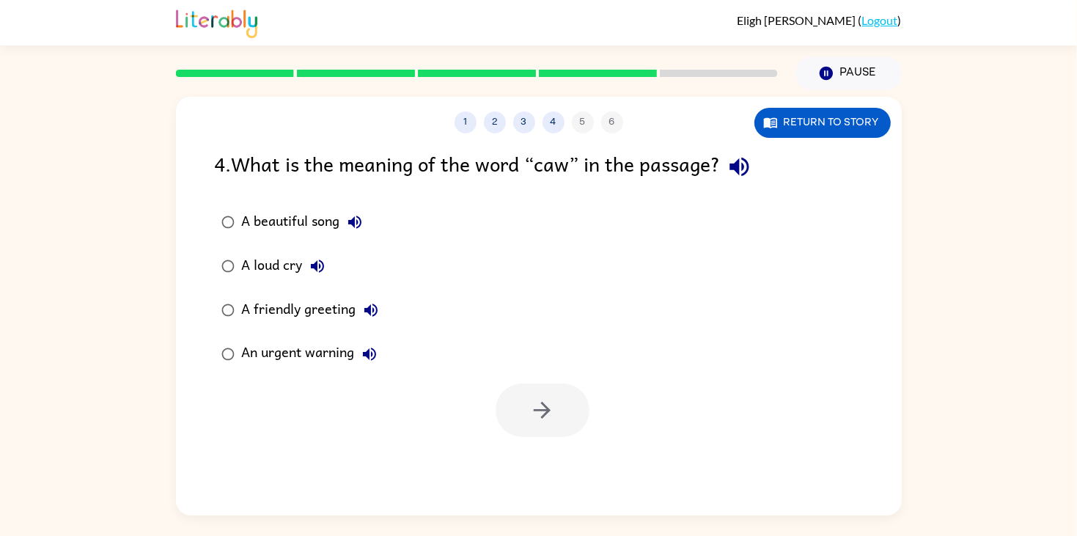
click at [292, 273] on div "A loud cry" at bounding box center [287, 265] width 90 height 29
click at [558, 433] on button "button" at bounding box center [542, 410] width 94 height 54
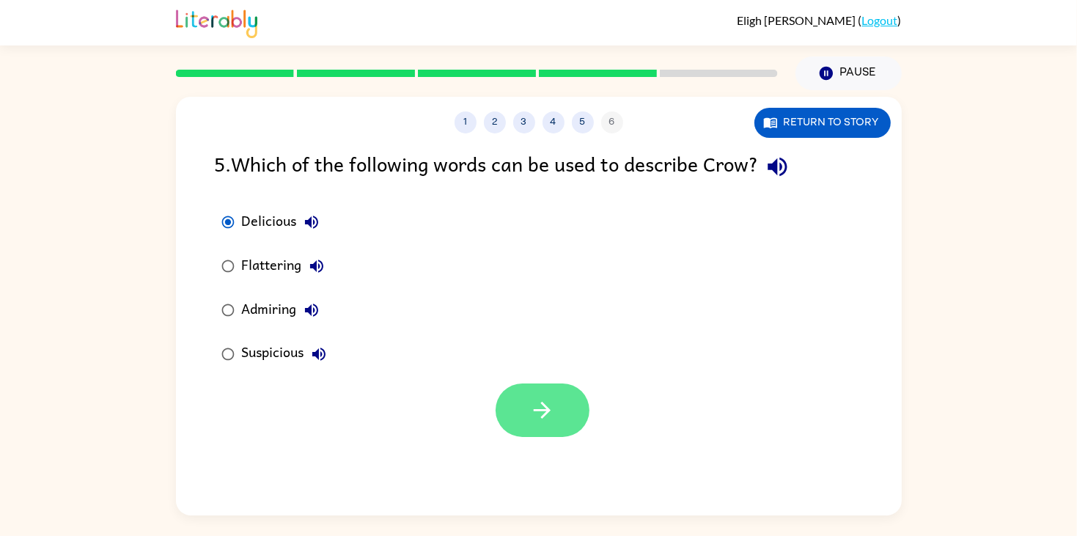
click at [574, 416] on button "button" at bounding box center [542, 410] width 94 height 54
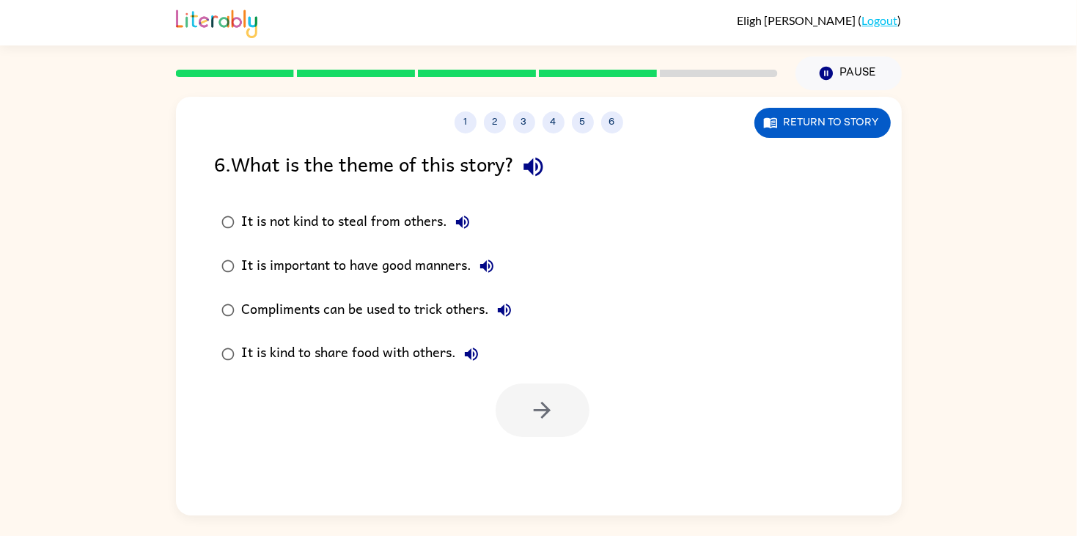
click at [328, 355] on div "It is kind to share food with others." at bounding box center [364, 353] width 244 height 29
click at [421, 213] on div "It is not kind to steal from others." at bounding box center [359, 221] width 235 height 29
click at [572, 427] on button "button" at bounding box center [542, 410] width 94 height 54
